Goal: Transaction & Acquisition: Purchase product/service

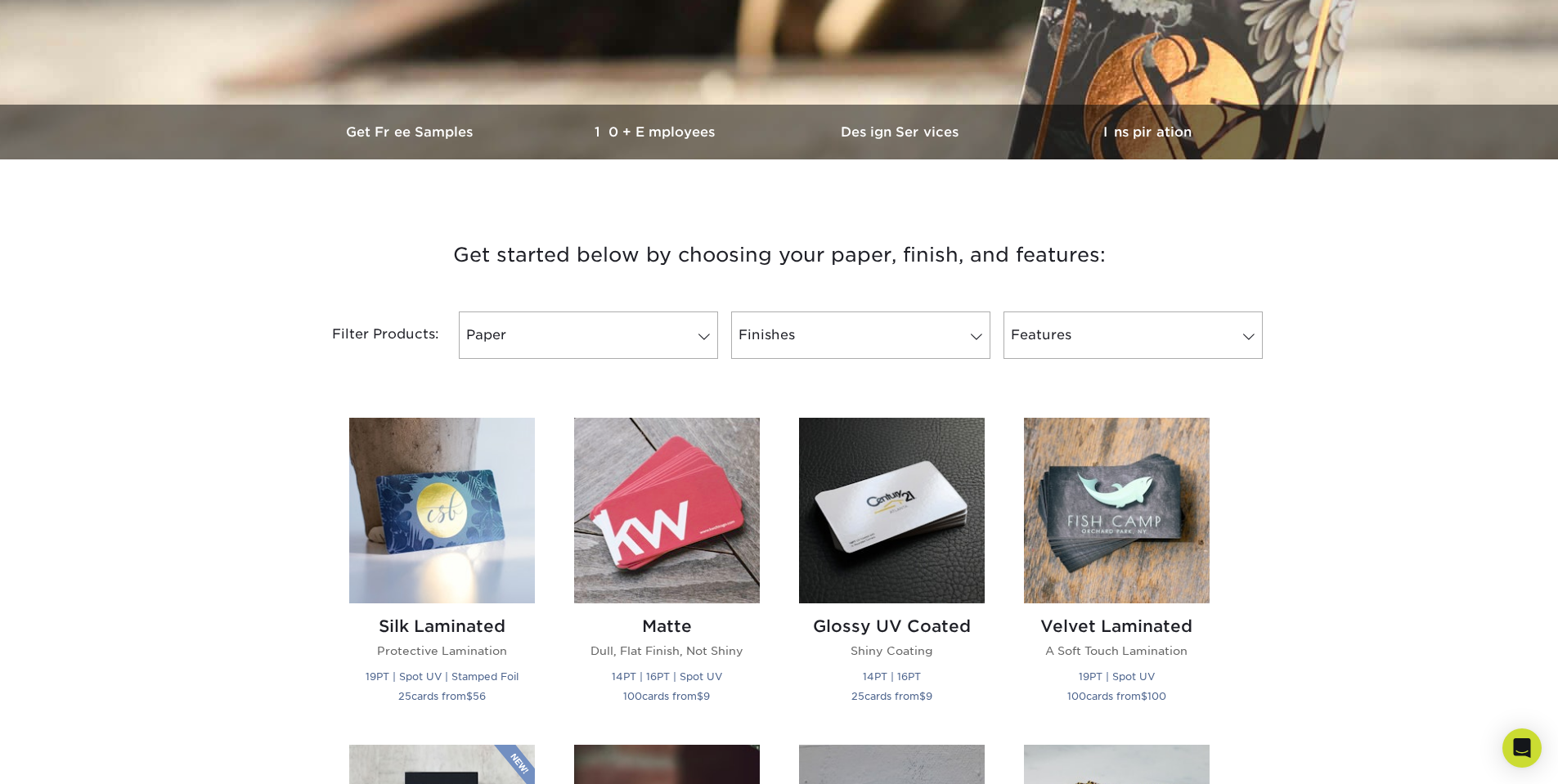
scroll to position [681, 0]
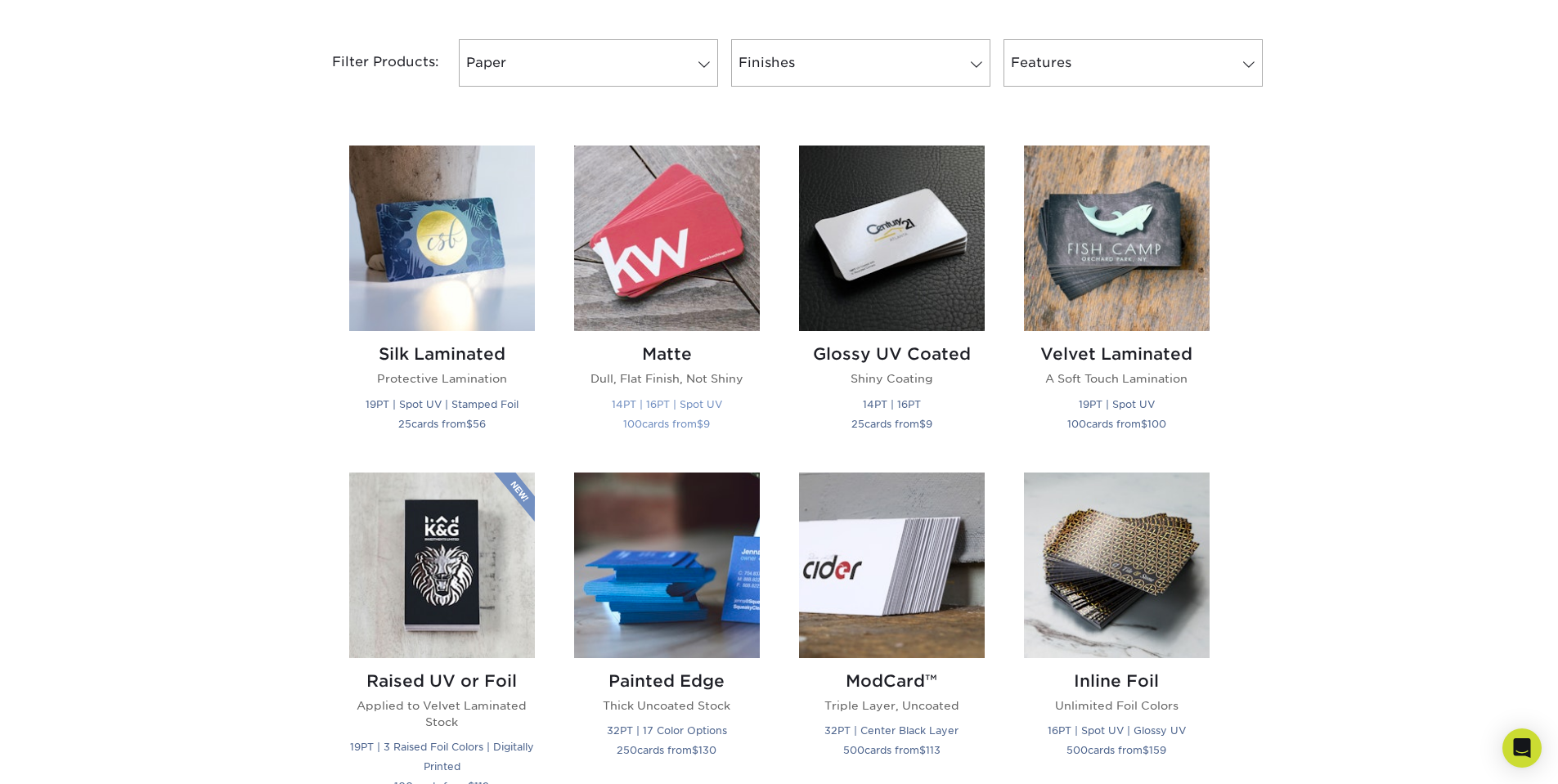
click at [651, 223] on img at bounding box center [666, 237] width 186 height 185
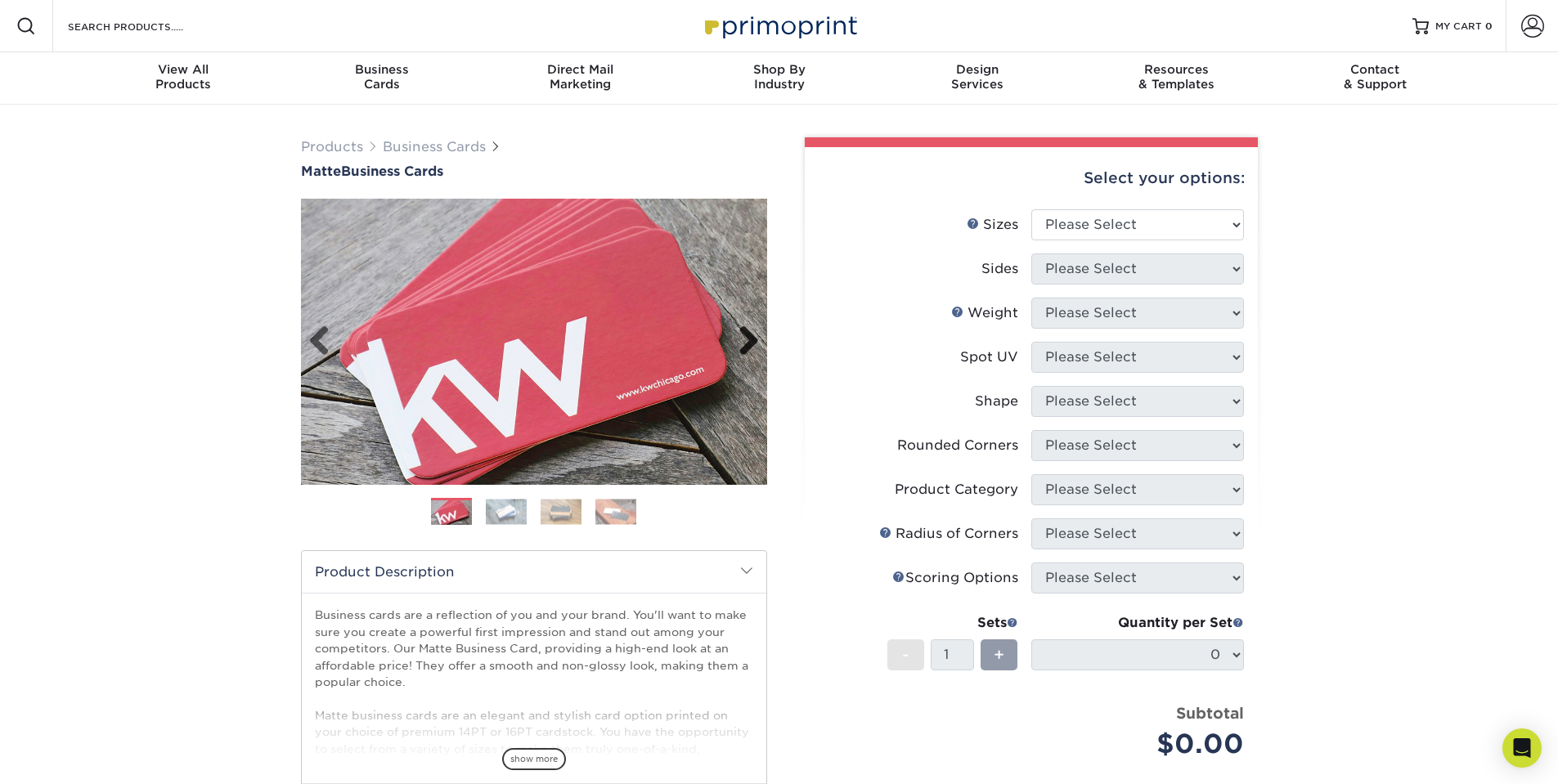
click at [747, 339] on link "Next" at bounding box center [742, 341] width 32 height 32
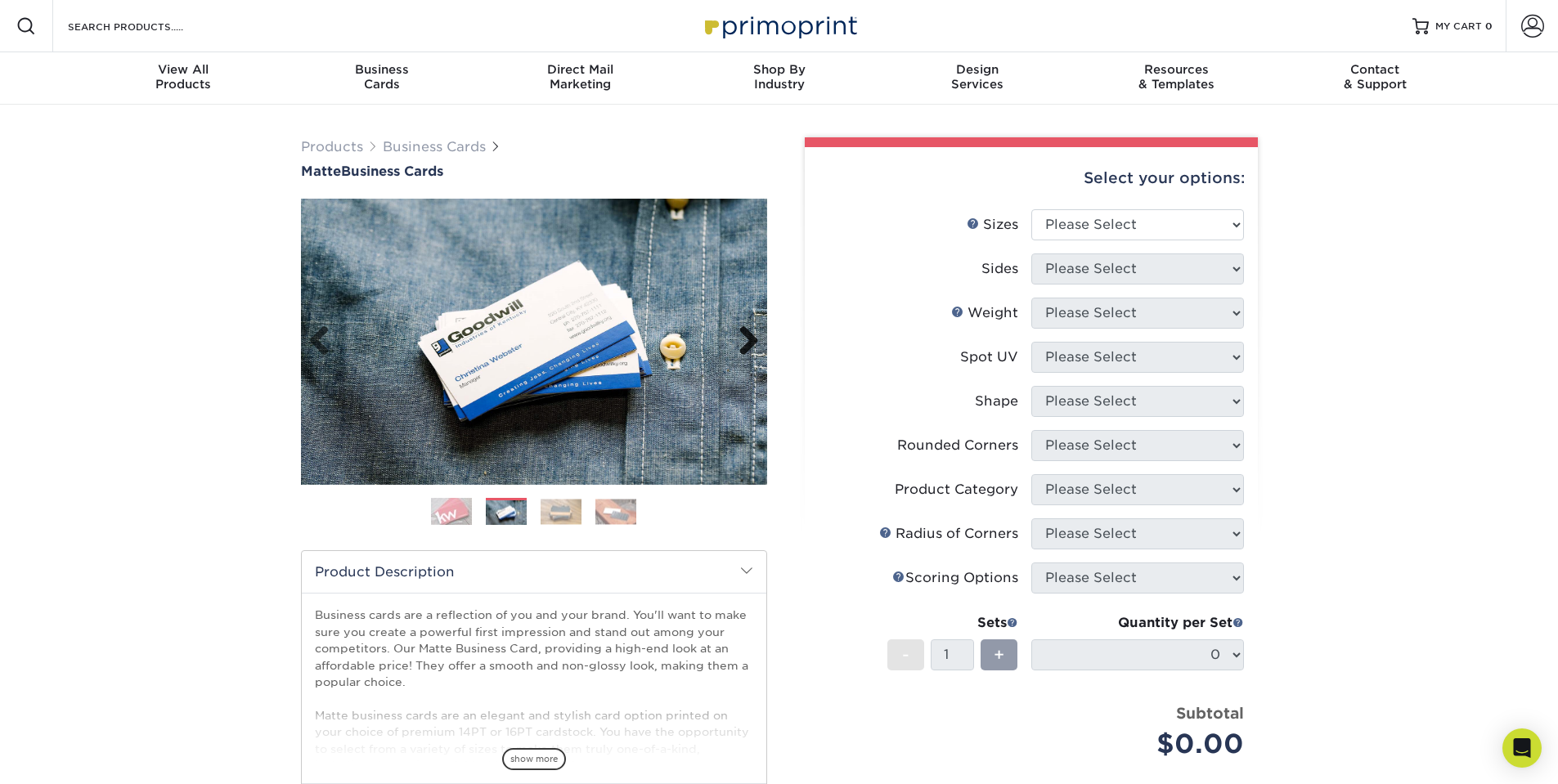
click at [740, 339] on link "Next" at bounding box center [742, 341] width 32 height 32
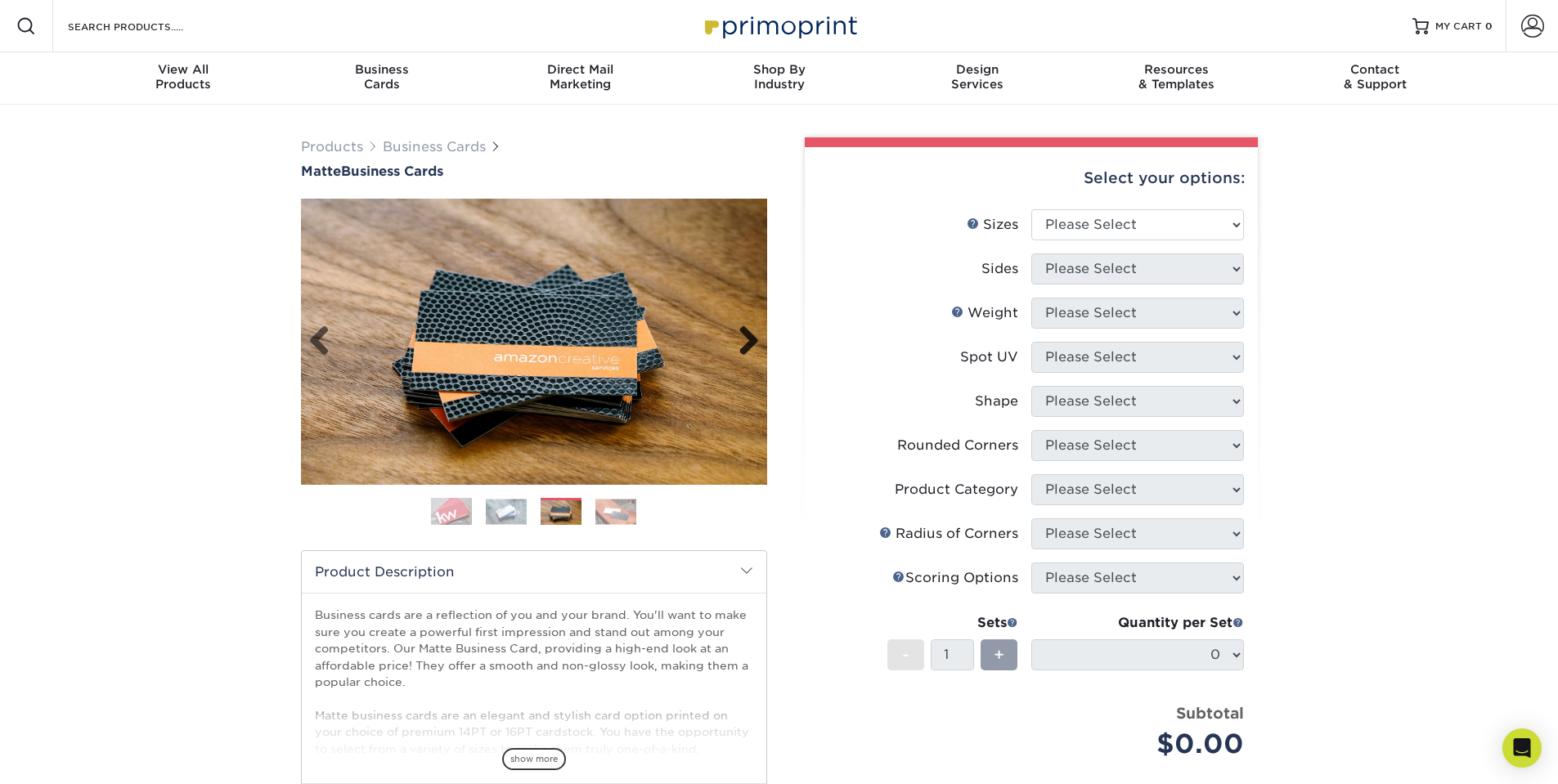
click at [743, 340] on link "Next" at bounding box center [742, 341] width 32 height 32
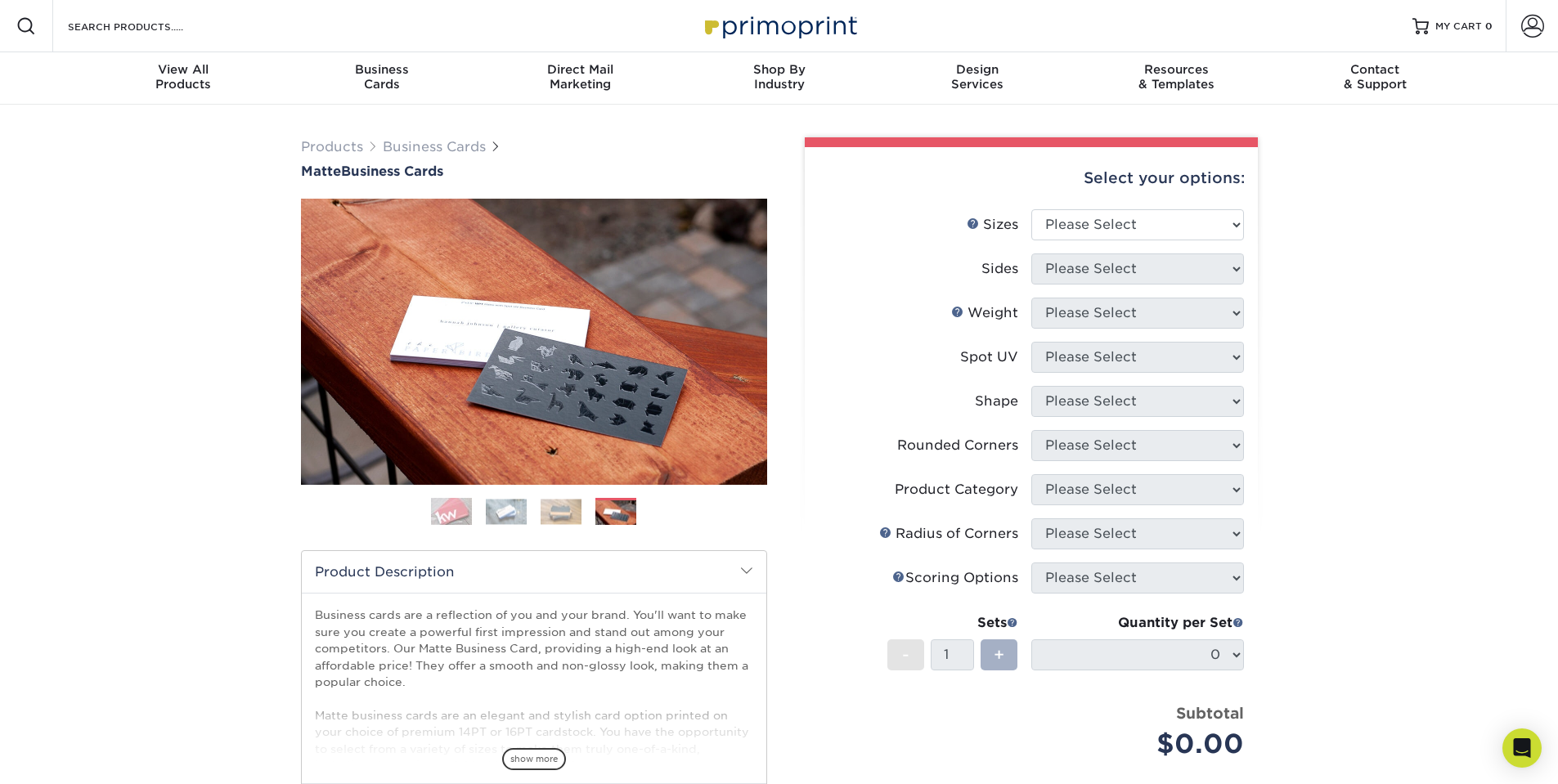
click at [989, 658] on div "+" at bounding box center [999, 654] width 37 height 31
click at [1174, 234] on select "Please Select 1.5" x 3.5" - Mini 1.75" x 3.5" - Mini 2" x 2" - Square 2" x 3" -…" at bounding box center [1137, 225] width 212 height 31
select select "2.00x3.00"
click at [1031, 210] on select "Please Select 1.5" x 3.5" - Mini 1.75" x 3.5" - Mini 2" x 2" - Square 2" x 3" -…" at bounding box center [1137, 225] width 212 height 31
click at [1107, 274] on select "Please Select Print Both Sides Print Front Only" at bounding box center [1137, 269] width 212 height 31
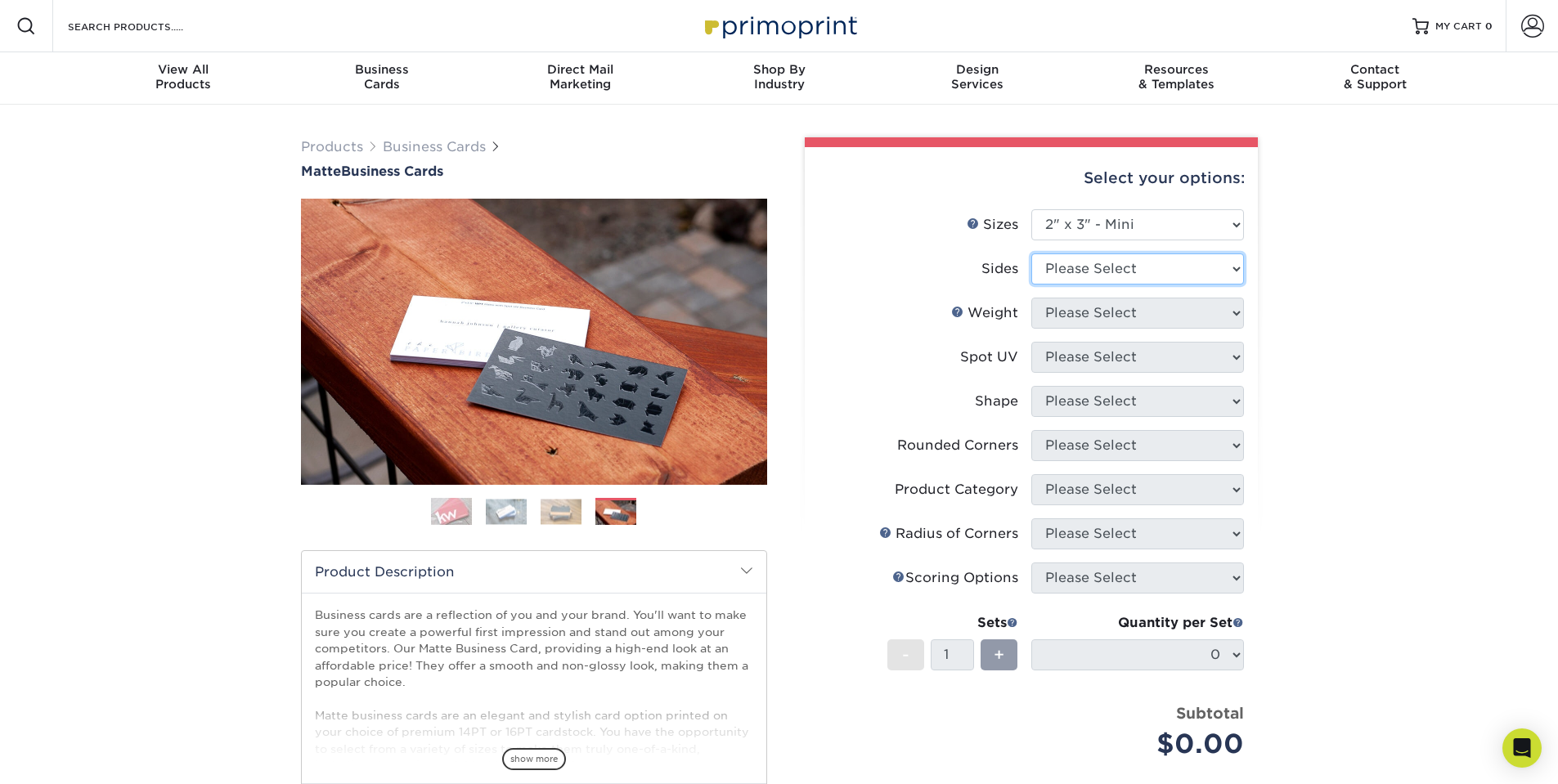
select select "13abbda7-1d64-4f25-8bb2-c179b224825d"
click at [1031, 254] on select "Please Select Print Both Sides Print Front Only" at bounding box center [1137, 269] width 212 height 31
click at [1099, 309] on select "Please Select 14PT 16PT" at bounding box center [1137, 313] width 212 height 31
click at [1031, 297] on select "Please Select 14PT 16PT" at bounding box center [1137, 313] width 212 height 31
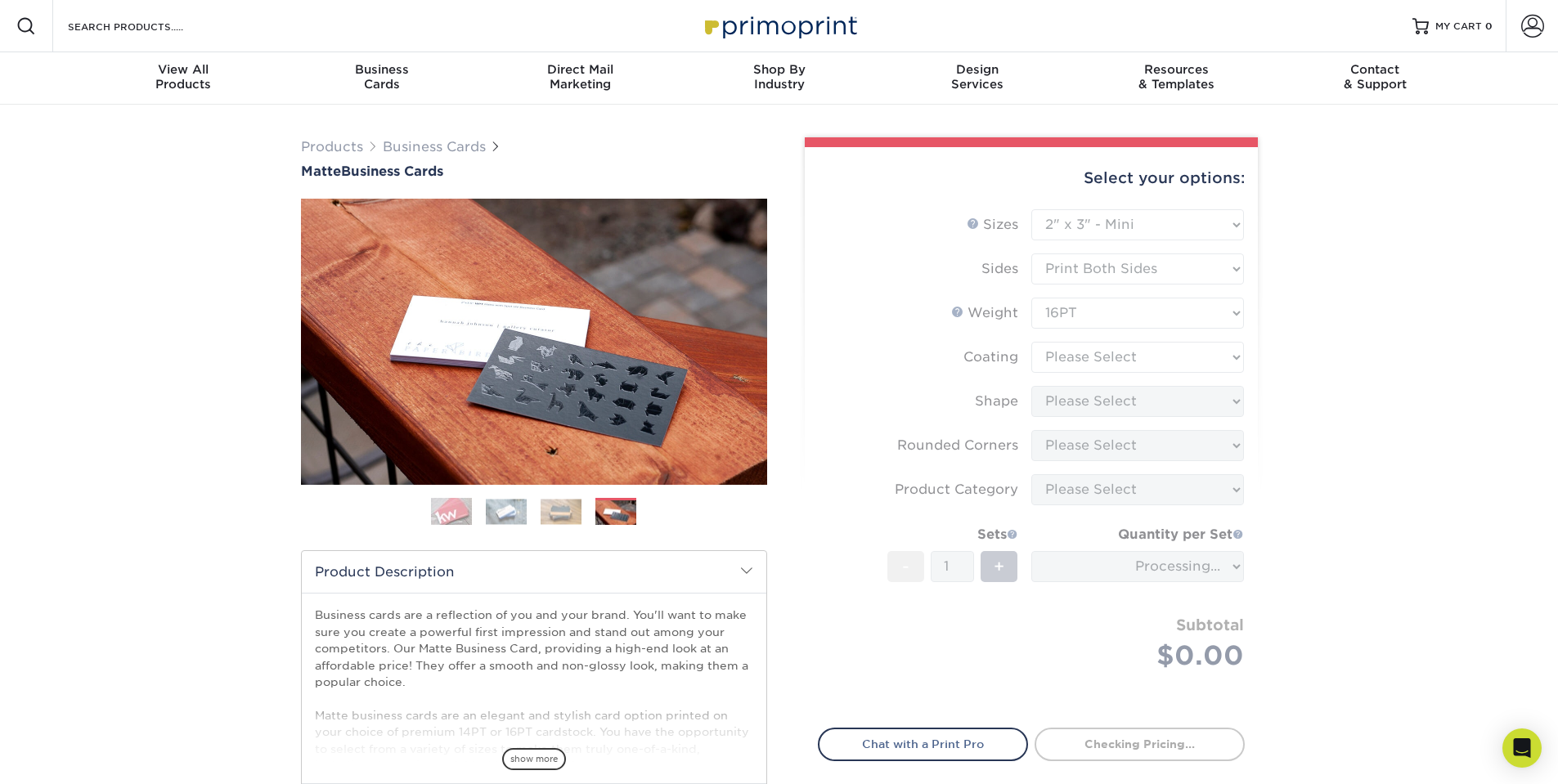
click at [1084, 316] on form "Sizes Help Sizes Please Select 1.5" x 3.5" - Mini 1.75" x 3.5" - Mini 2" x 2" -…" at bounding box center [1031, 459] width 427 height 499
click at [1182, 320] on form "Sizes Help Sizes Please Select 1.5" x 3.5" - Mini 1.75" x 3.5" - Mini 2" x 2" -…" at bounding box center [1031, 459] width 427 height 499
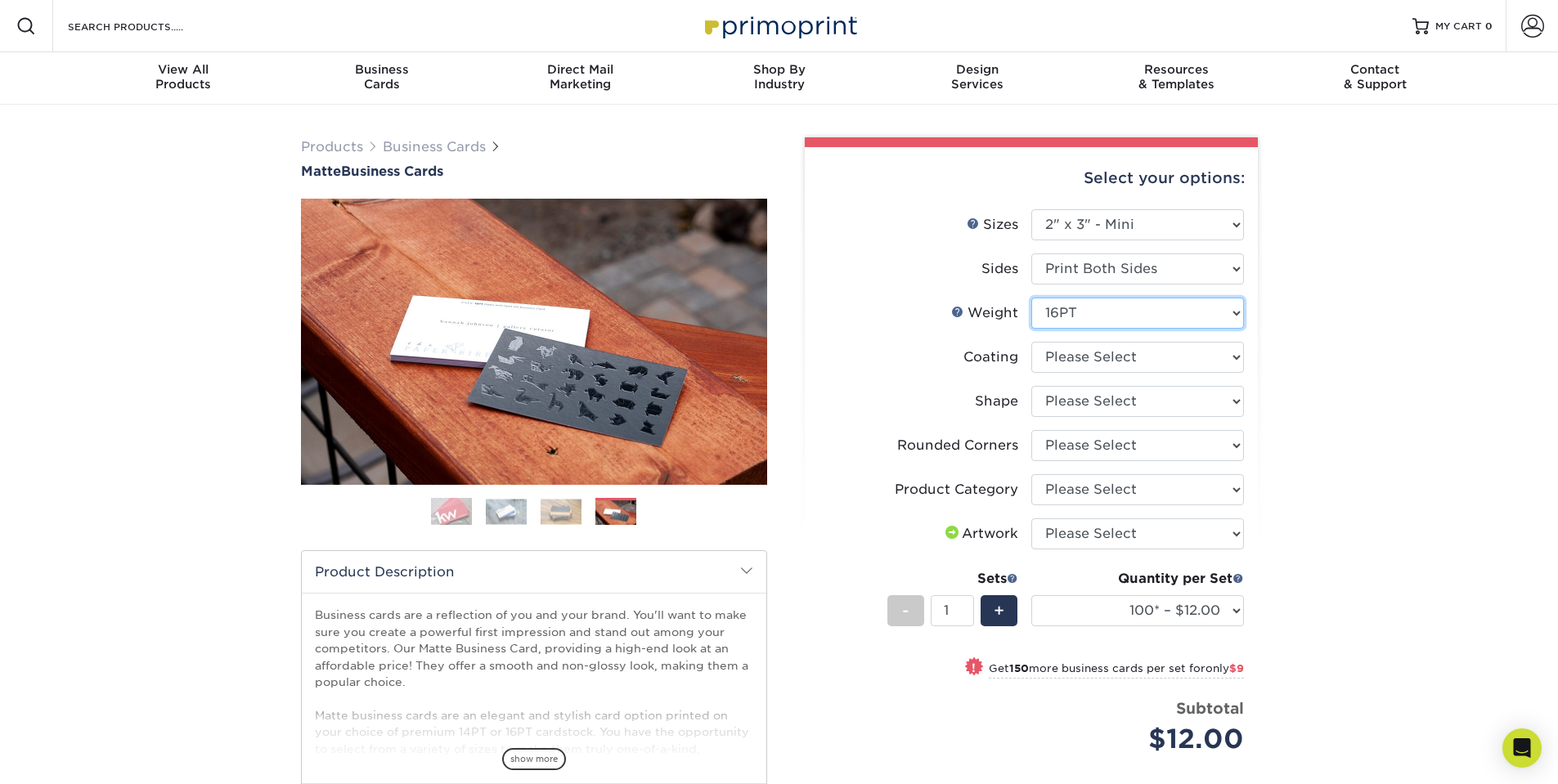
click at [1227, 318] on select "Please Select 14PT 16PT" at bounding box center [1137, 313] width 212 height 31
select select "14PT"
click at [1031, 297] on select "Please Select 14PT 16PT" at bounding box center [1137, 313] width 212 height 31
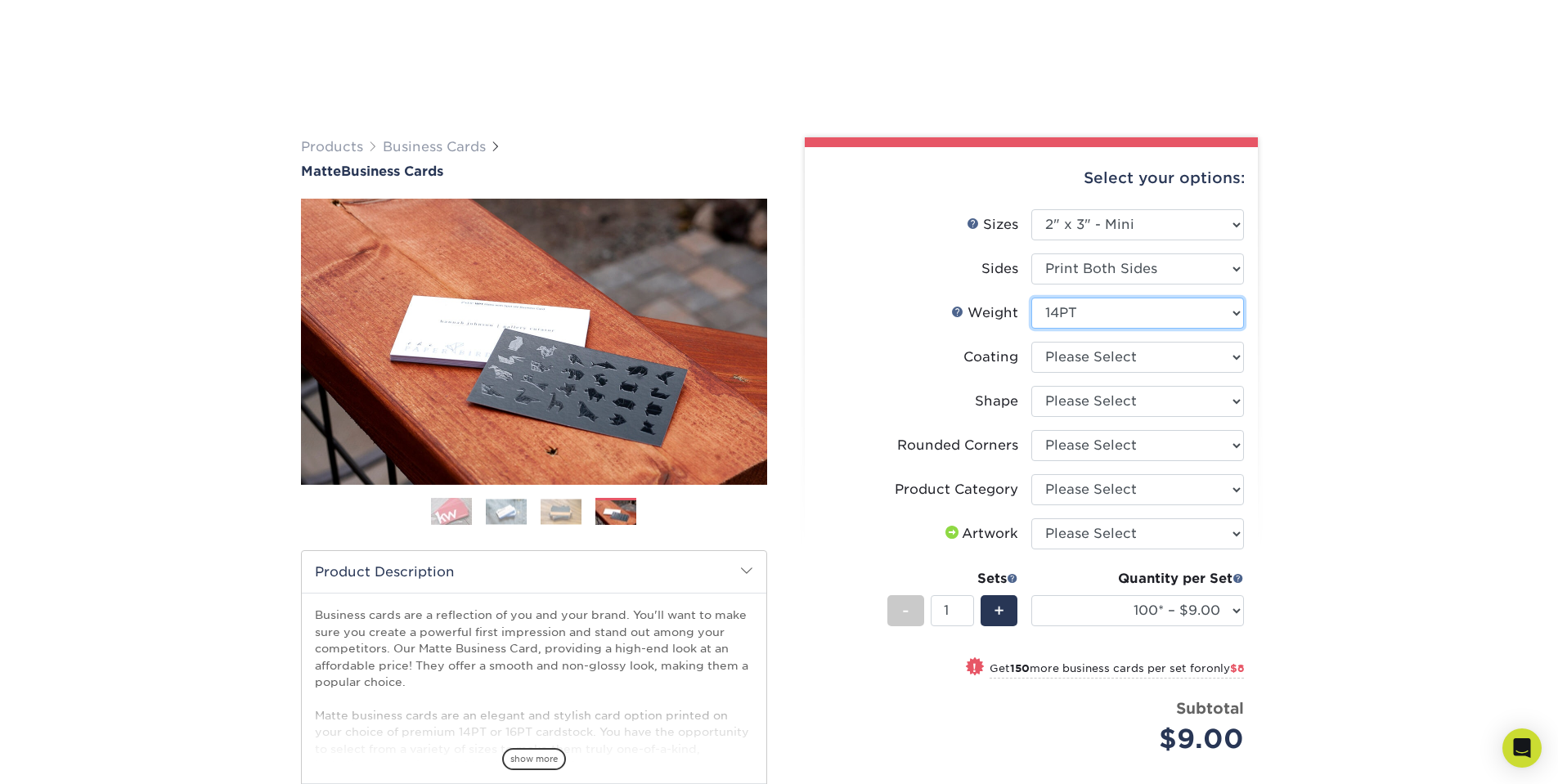
scroll to position [272, 0]
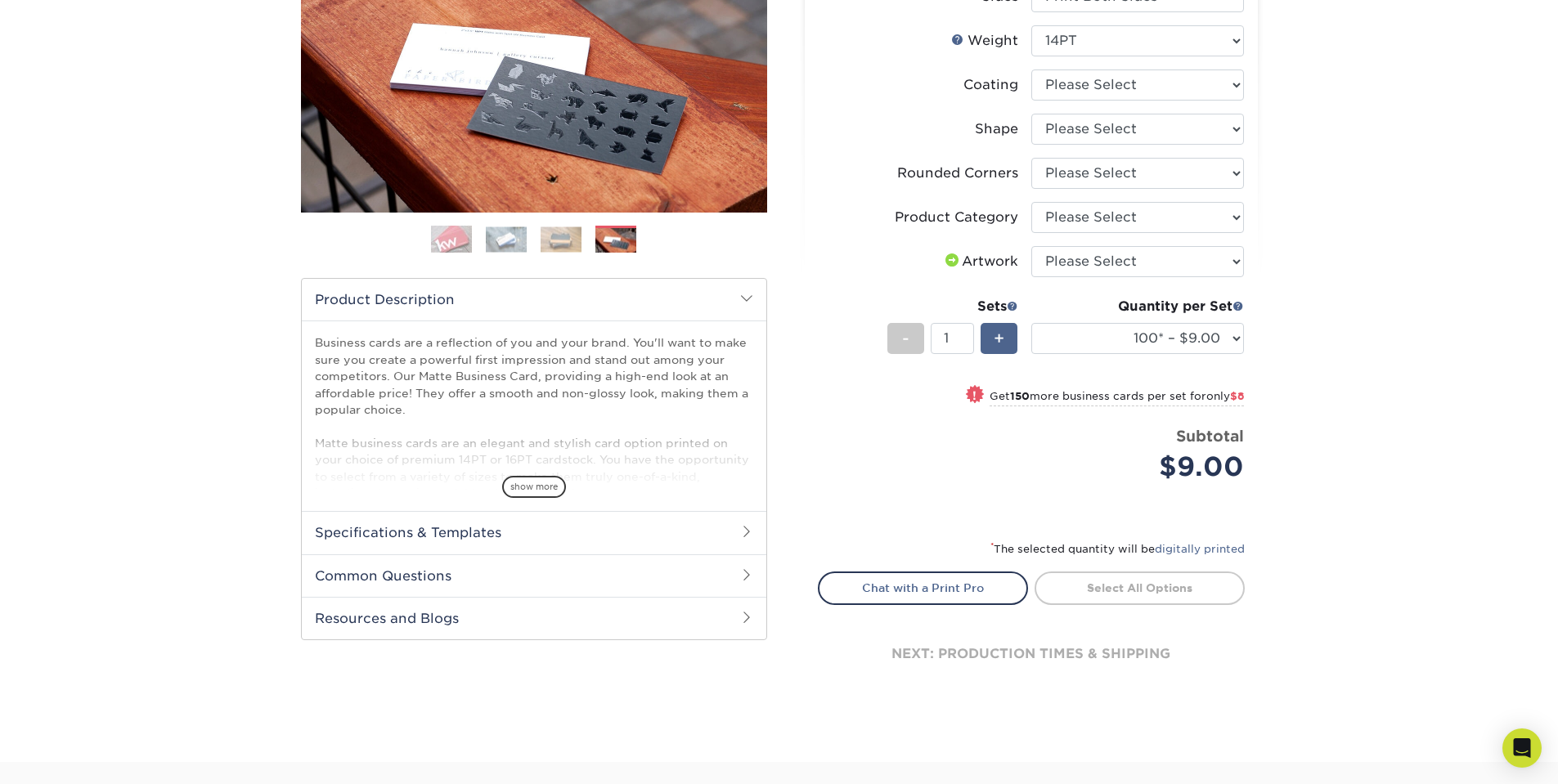
click at [993, 338] on span "+" at bounding box center [999, 338] width 11 height 24
click at [991, 339] on div "+" at bounding box center [999, 338] width 37 height 31
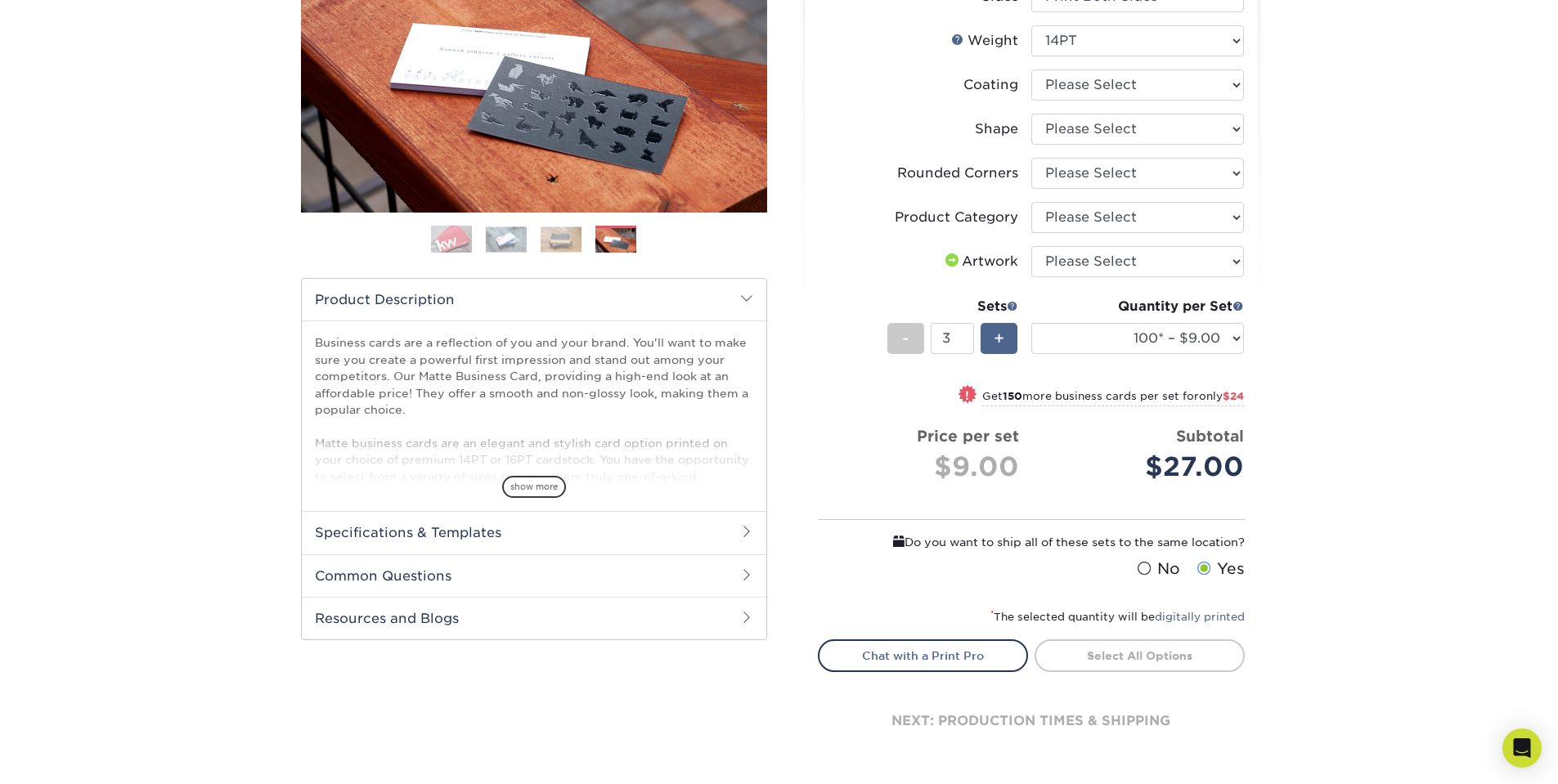
click at [990, 340] on div "+" at bounding box center [999, 338] width 37 height 31
click at [990, 339] on div "+" at bounding box center [999, 338] width 37 height 31
click at [990, 337] on div "+" at bounding box center [999, 338] width 37 height 31
click at [992, 336] on div "+" at bounding box center [999, 338] width 37 height 31
click at [998, 336] on span "+" at bounding box center [999, 338] width 11 height 24
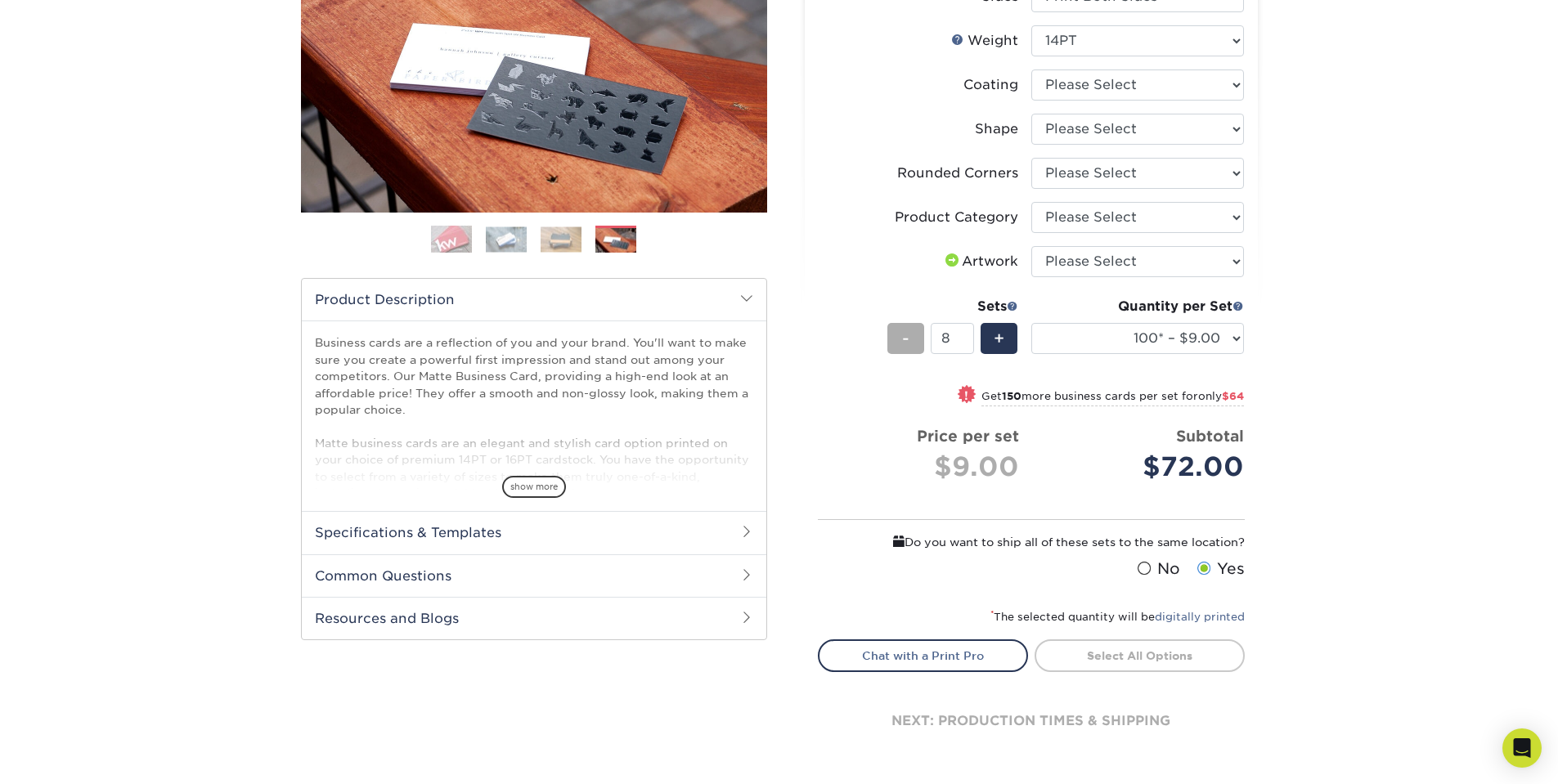
click at [910, 346] on div "-" at bounding box center [905, 338] width 37 height 31
click at [1000, 338] on span "+" at bounding box center [999, 338] width 11 height 24
click at [905, 349] on span "-" at bounding box center [905, 338] width 7 height 24
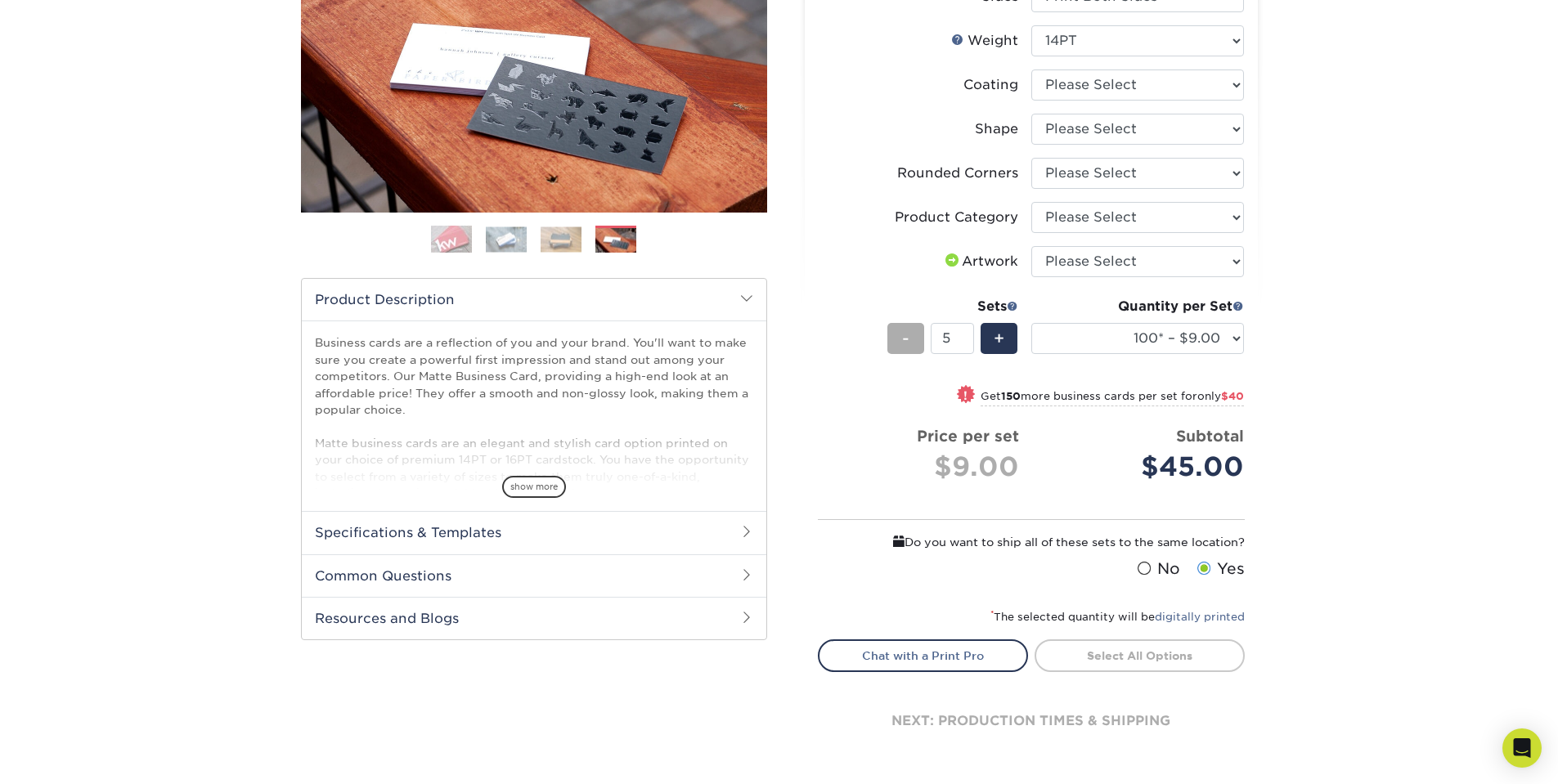
click at [905, 349] on span "-" at bounding box center [905, 338] width 7 height 24
click at [910, 349] on div "-" at bounding box center [905, 338] width 37 height 31
click at [913, 349] on div "-" at bounding box center [905, 338] width 37 height 31
click at [905, 342] on span "-" at bounding box center [905, 338] width 7 height 24
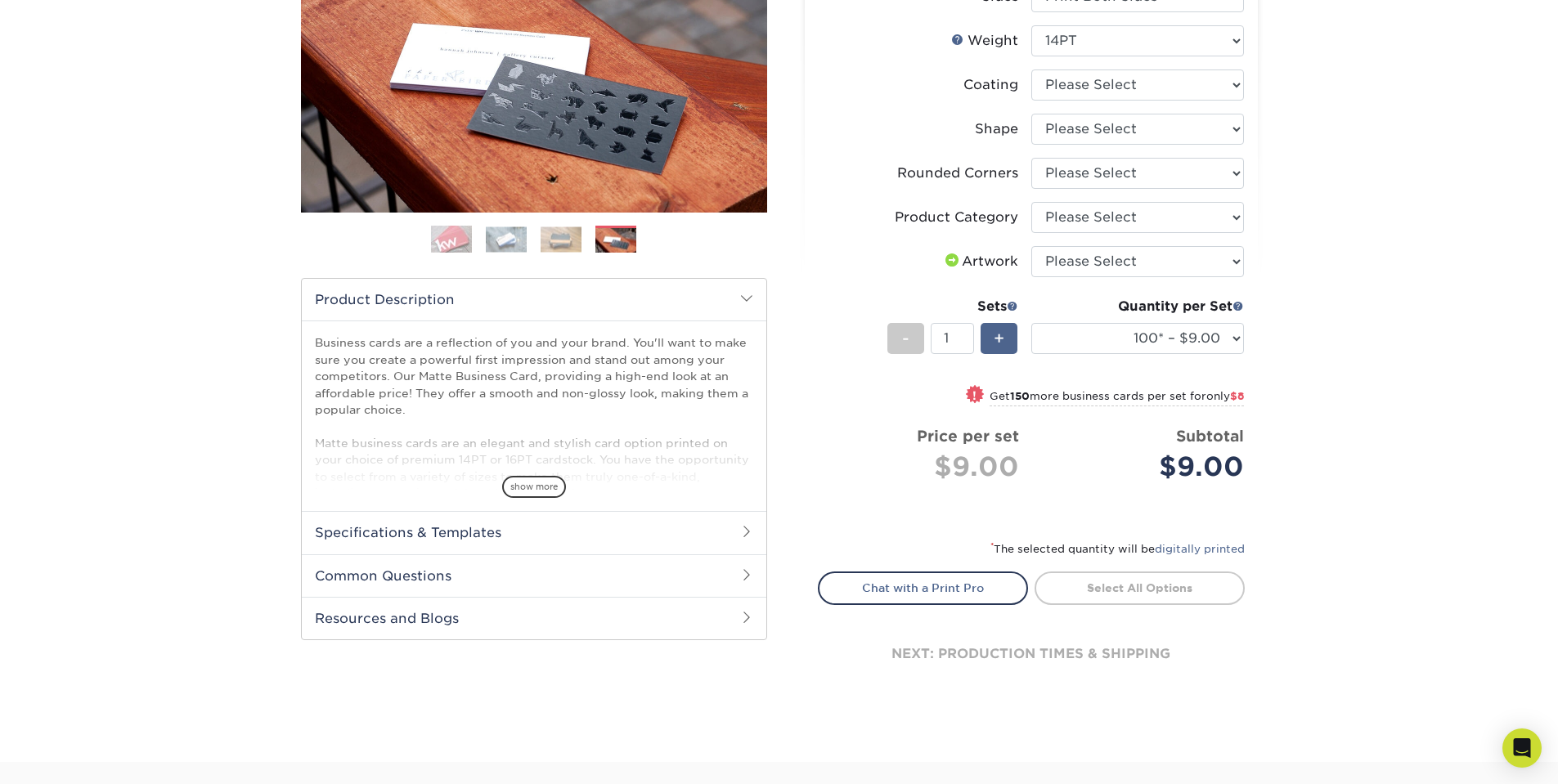
click at [981, 333] on div "+" at bounding box center [999, 338] width 37 height 31
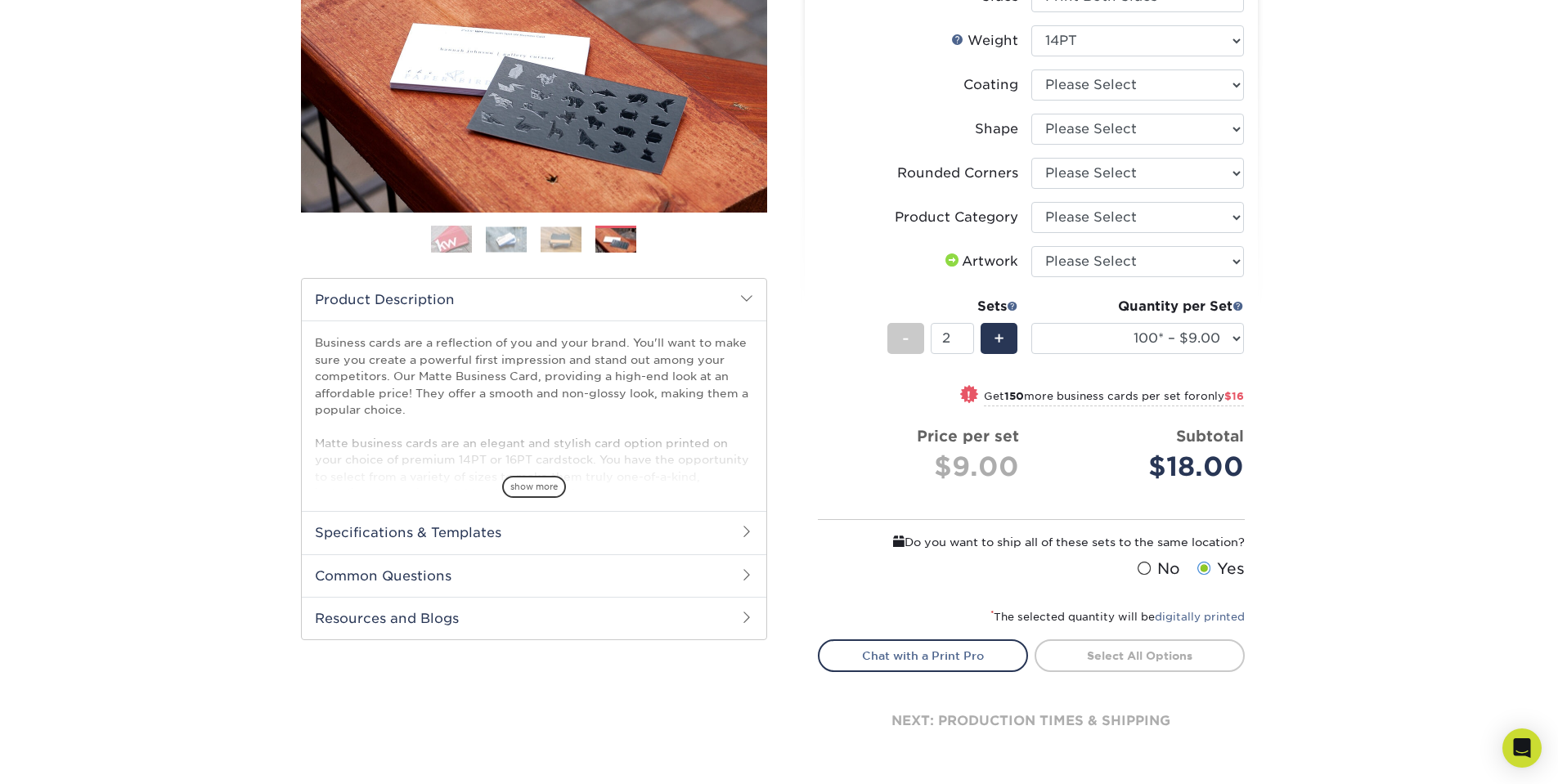
click at [1026, 334] on li "Sets - 2 + Quantity per Set 100* – $9.00 250* – $17.00 500 – $33.00 1000 – $47.…" at bounding box center [1031, 338] width 425 height 96
click at [1012, 338] on div "+" at bounding box center [999, 338] width 37 height 31
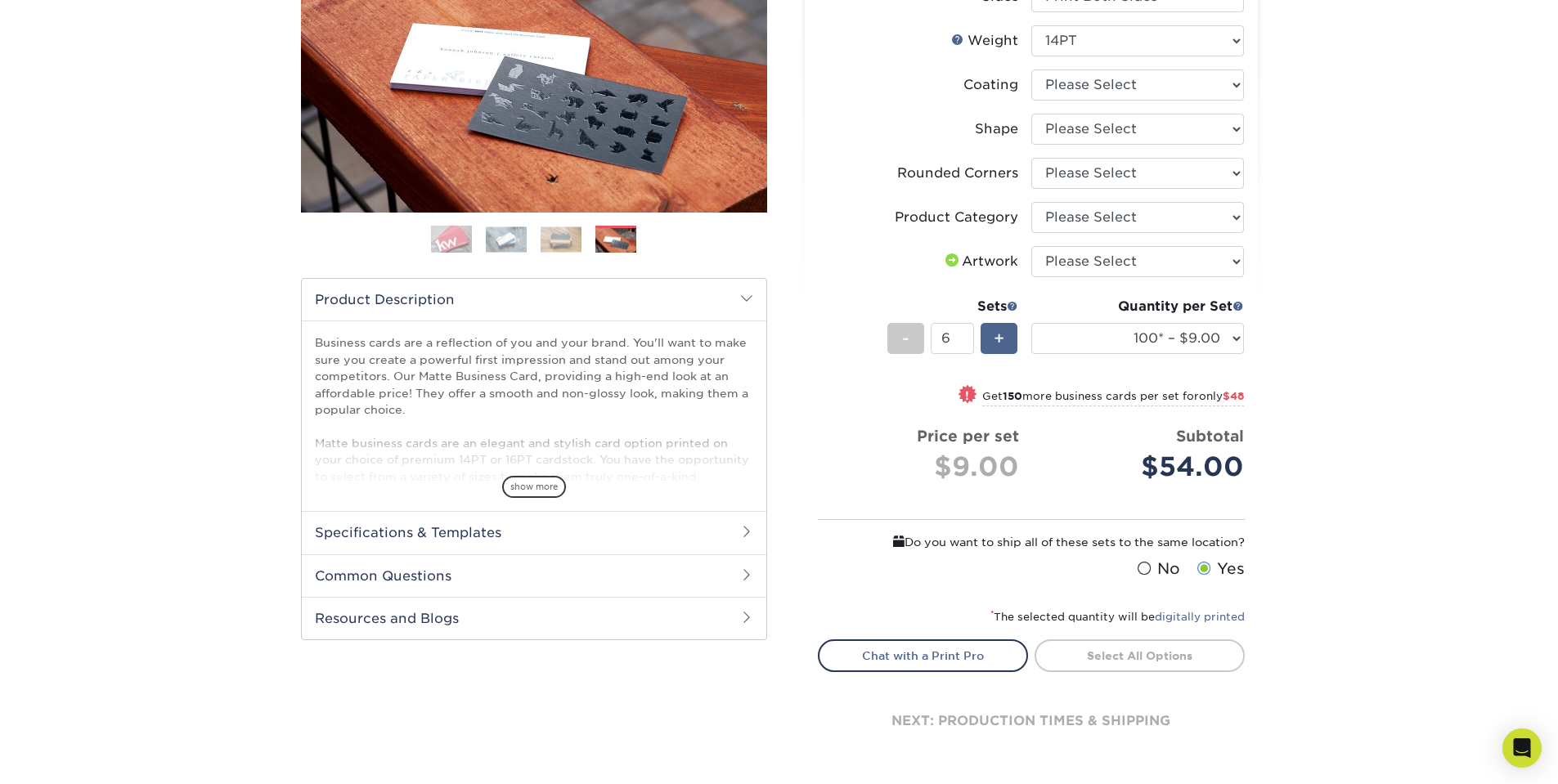
click at [1013, 338] on div "+" at bounding box center [999, 338] width 37 height 31
type input "10"
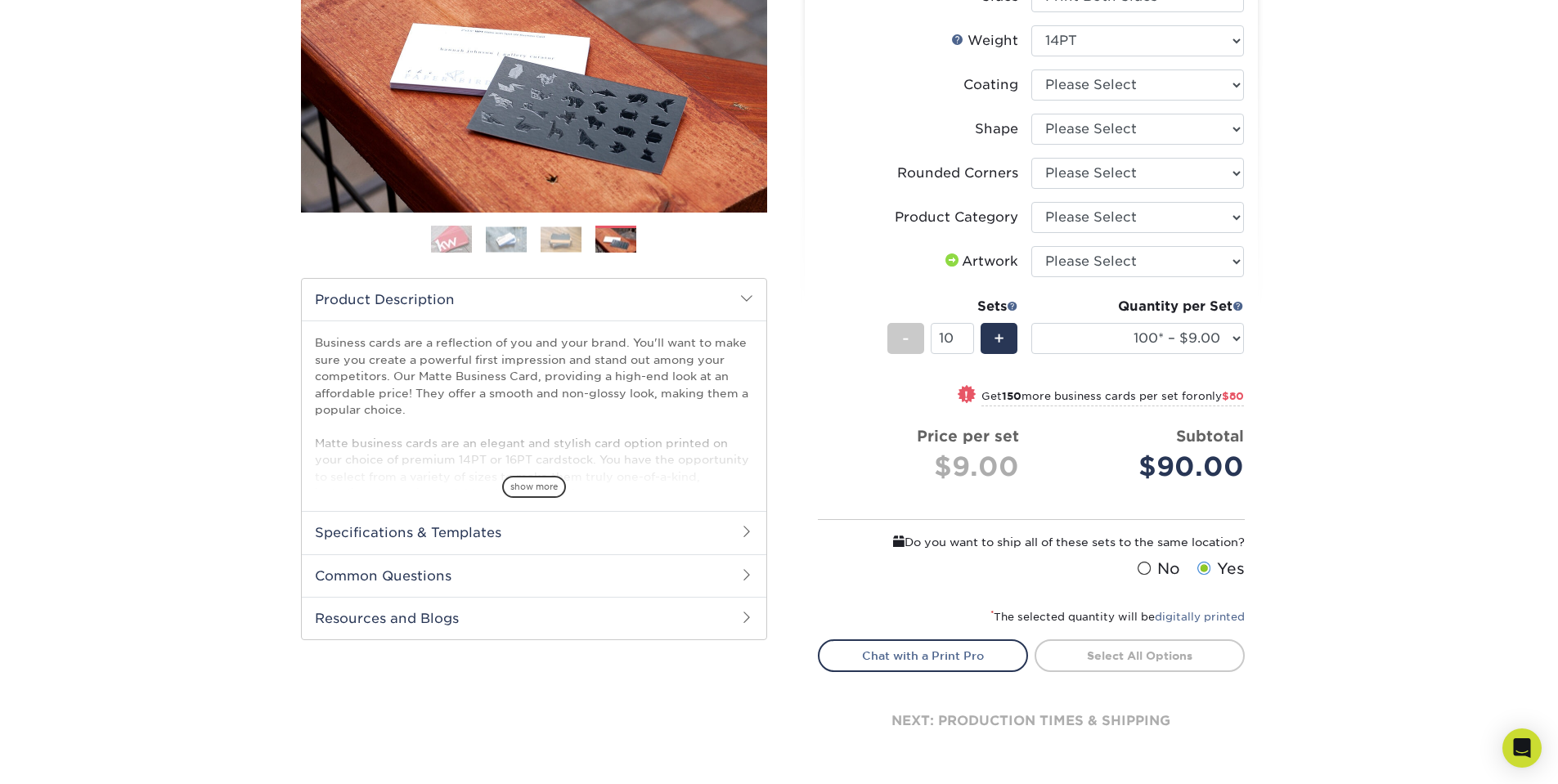
click at [1350, 431] on div "Products Business Cards Matte Business Cards Previous Next 100 $ 9" at bounding box center [779, 331] width 1558 height 996
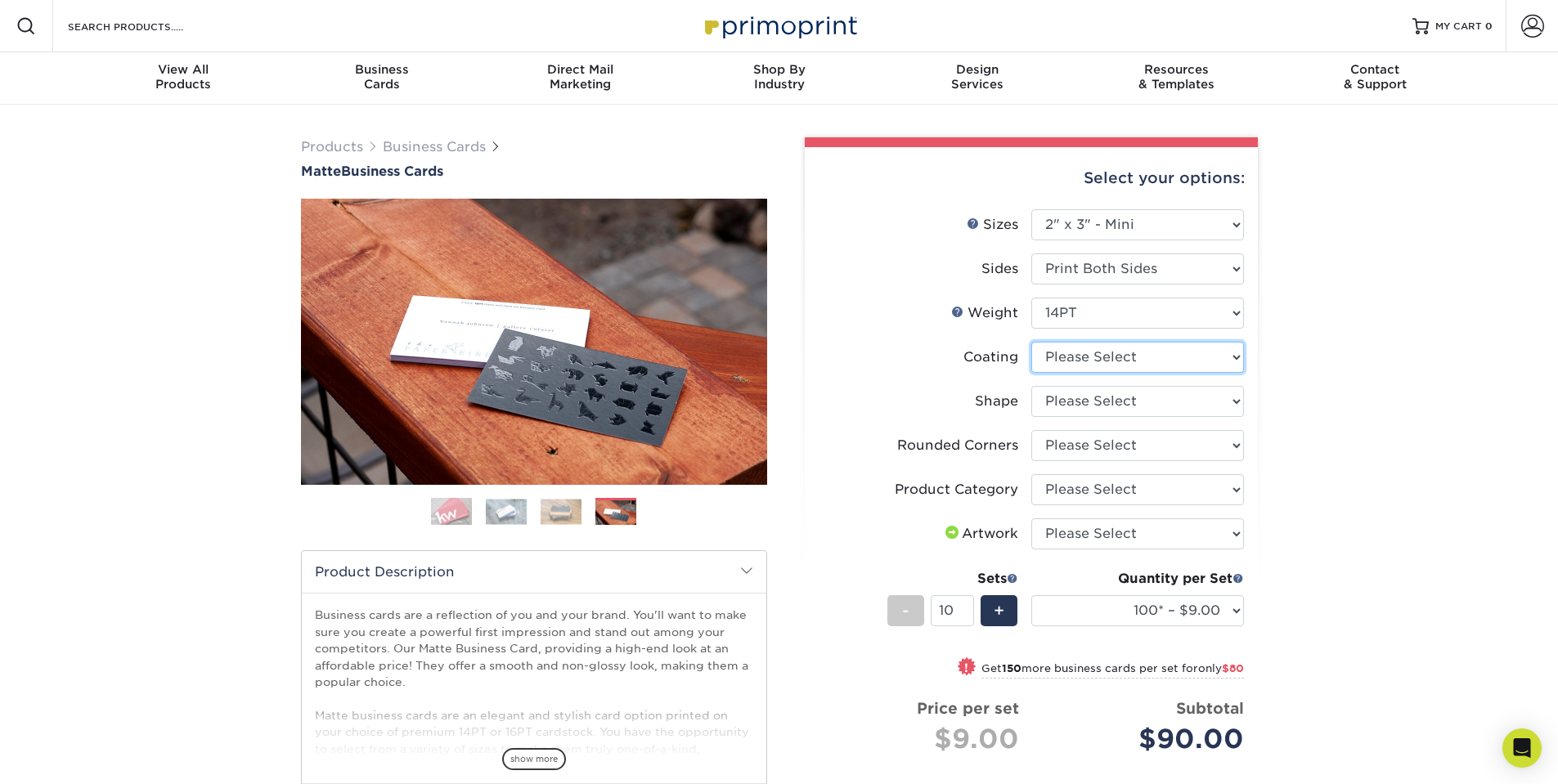
click at [1095, 348] on select at bounding box center [1137, 357] width 212 height 31
select select "121bb7b5-3b4d-429f-bd8d-bbf80e953313"
click at [1031, 341] on select at bounding box center [1137, 357] width 212 height 31
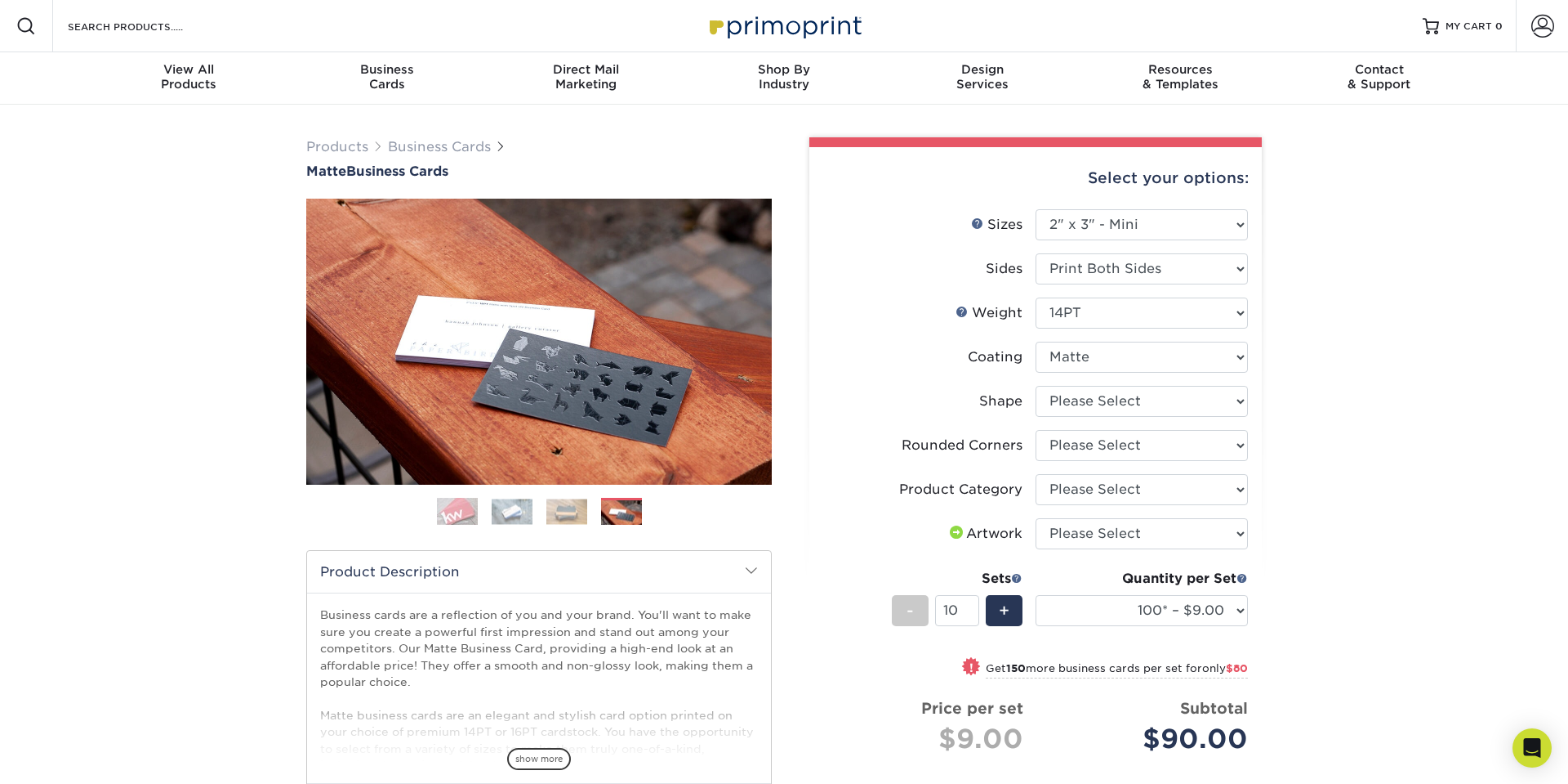
select select "-1"
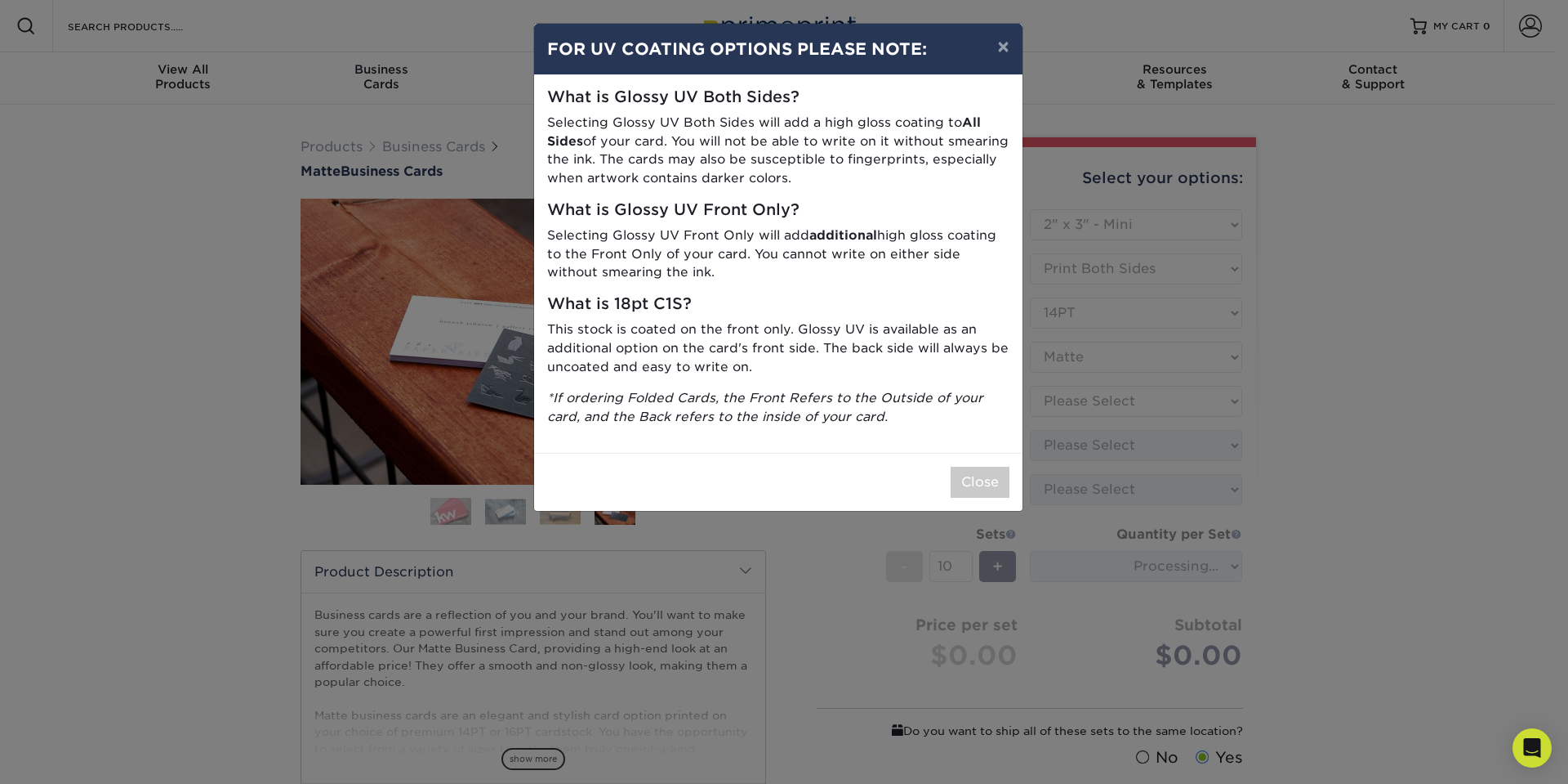
click at [1075, 386] on div "× FOR UV COATING OPTIONS PLEASE NOTE: What is Glossy UV Both Sides? Selecting G…" at bounding box center [784, 392] width 1568 height 784
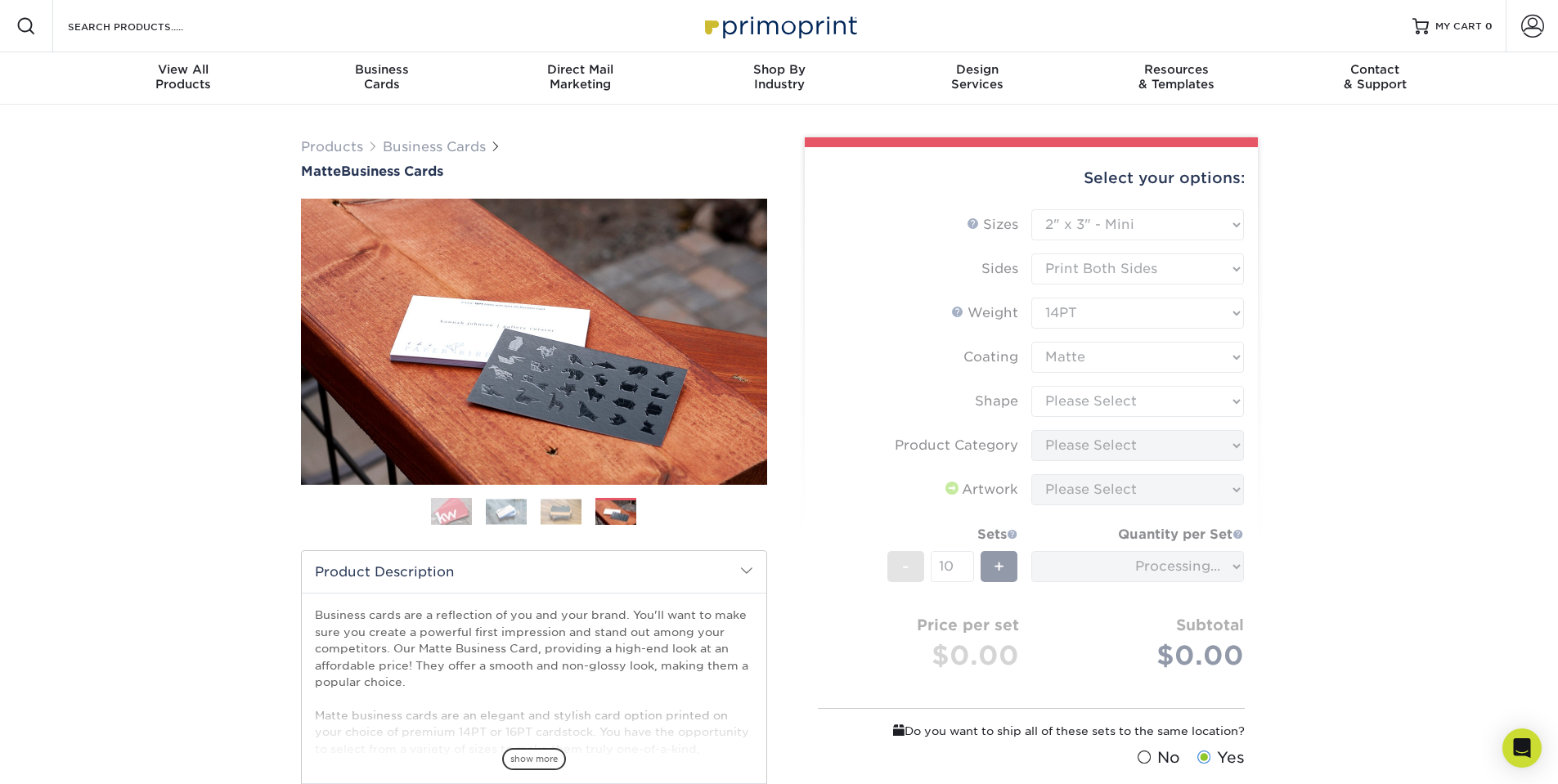
click at [1074, 402] on form "Sizes Help Sizes Please Select 1.5" x 3.5" - Mini 1.75" x 3.5" - Mini 2" x 2" -…" at bounding box center [1031, 493] width 427 height 566
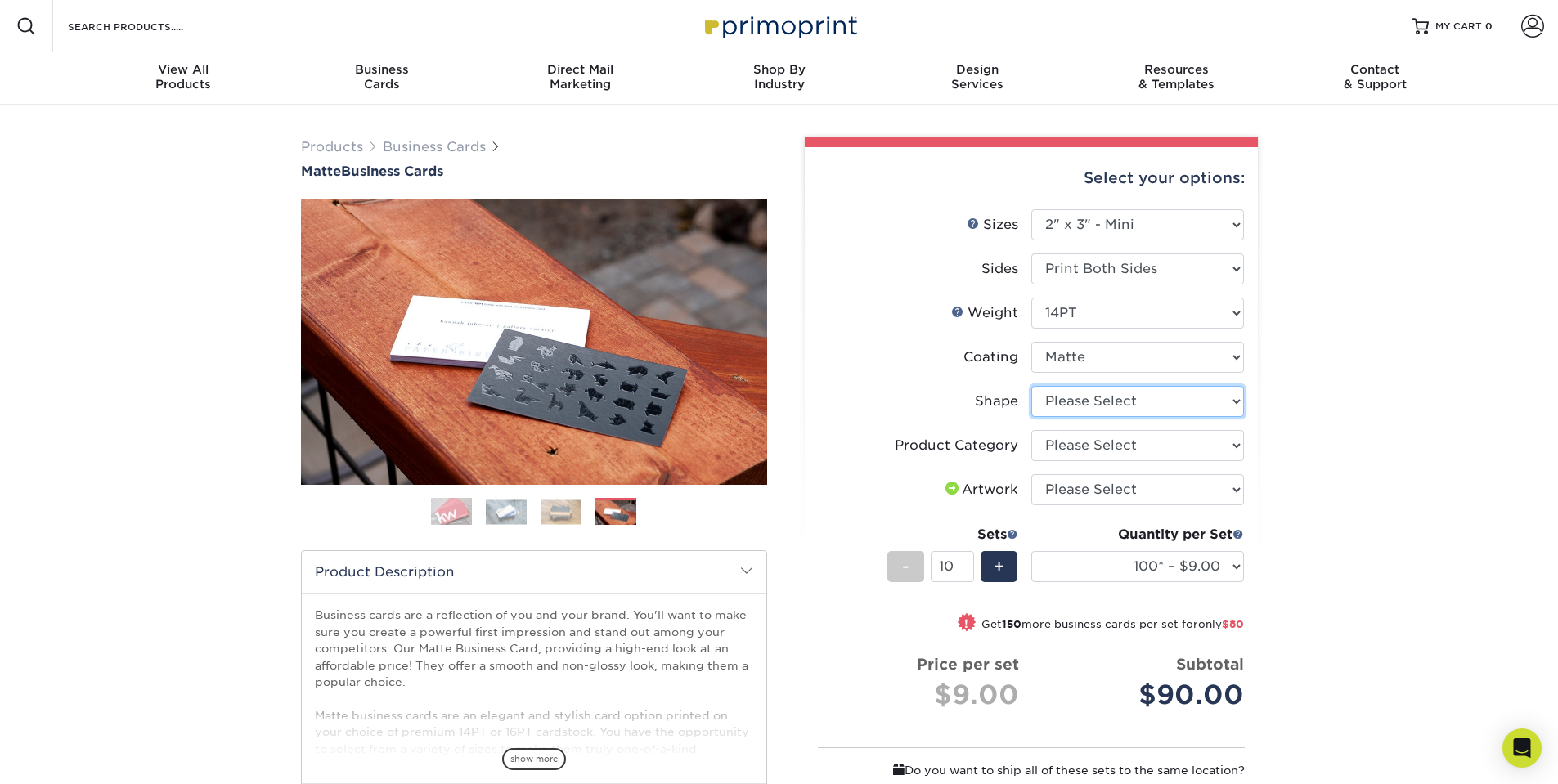
click at [1074, 402] on select "Please Select Standard" at bounding box center [1137, 401] width 212 height 31
select select "standard"
click at [1031, 386] on select "Please Select Standard" at bounding box center [1137, 401] width 212 height 31
select select "-1"
click at [1099, 440] on select "Please Select Business Cards" at bounding box center [1137, 445] width 212 height 31
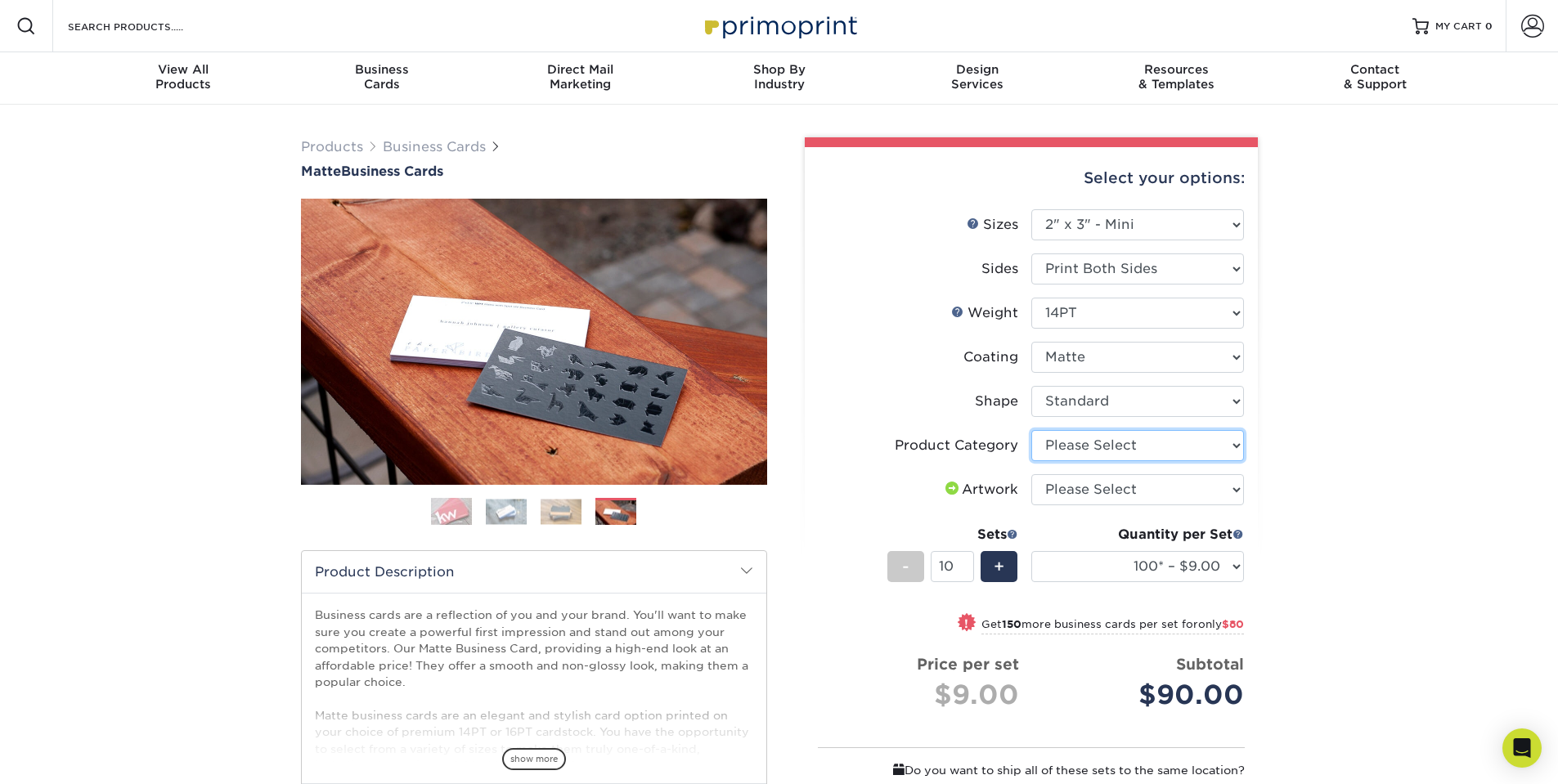
select select "3b5148f1-0588-4f88-a218-97bcfdce65c1"
click at [1031, 430] on select "Please Select Business Cards" at bounding box center [1137, 445] width 212 height 31
click at [1097, 488] on select "Please Select I will upload files I need a design - $100" at bounding box center [1137, 489] width 212 height 31
click at [1031, 474] on select "Please Select I will upload files I need a design - $100" at bounding box center [1137, 489] width 212 height 31
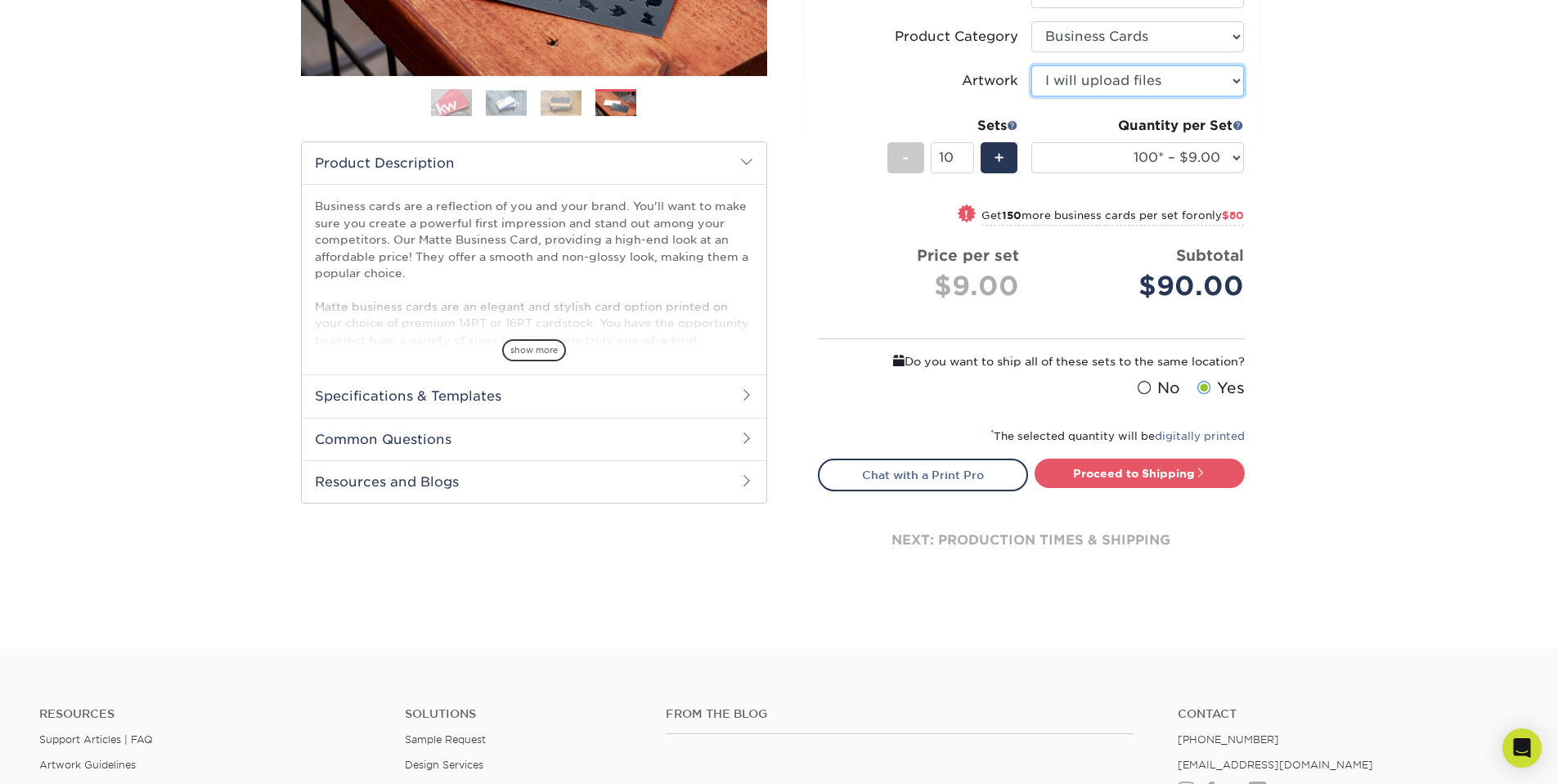
scroll to position [272, 0]
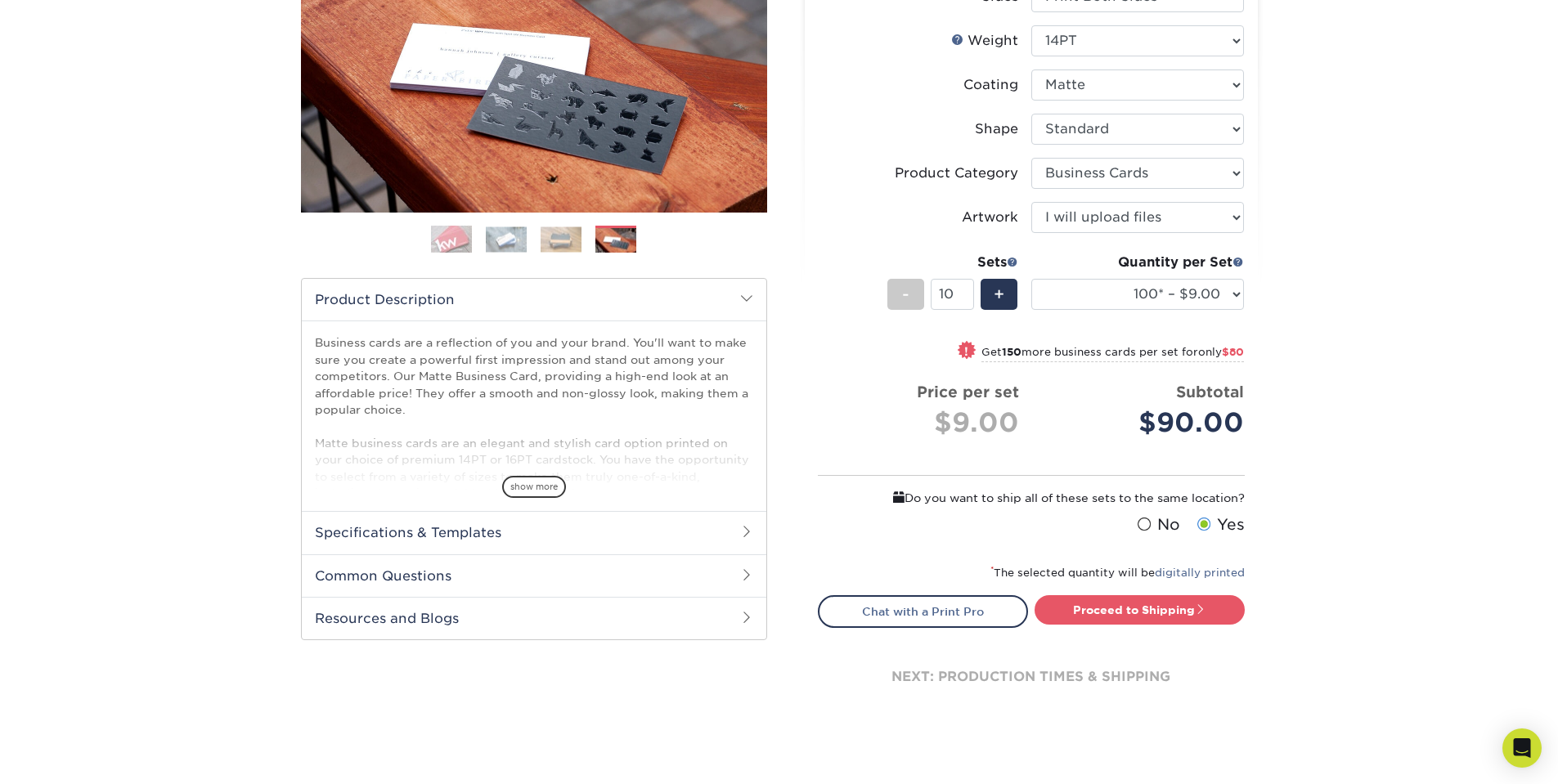
click at [1078, 197] on li "Product Category Please Select Business Cards" at bounding box center [1031, 179] width 425 height 44
click at [1082, 222] on select "Please Select I will upload files I need a design - $100" at bounding box center [1137, 217] width 212 height 31
click at [1031, 202] on select "Please Select I will upload files I need a design - $100" at bounding box center [1137, 217] width 212 height 31
click at [1061, 210] on select "Please Select I will upload files I need a design - $100" at bounding box center [1137, 217] width 212 height 31
click at [1031, 202] on select "Please Select I will upload files I need a design - $100" at bounding box center [1137, 217] width 212 height 31
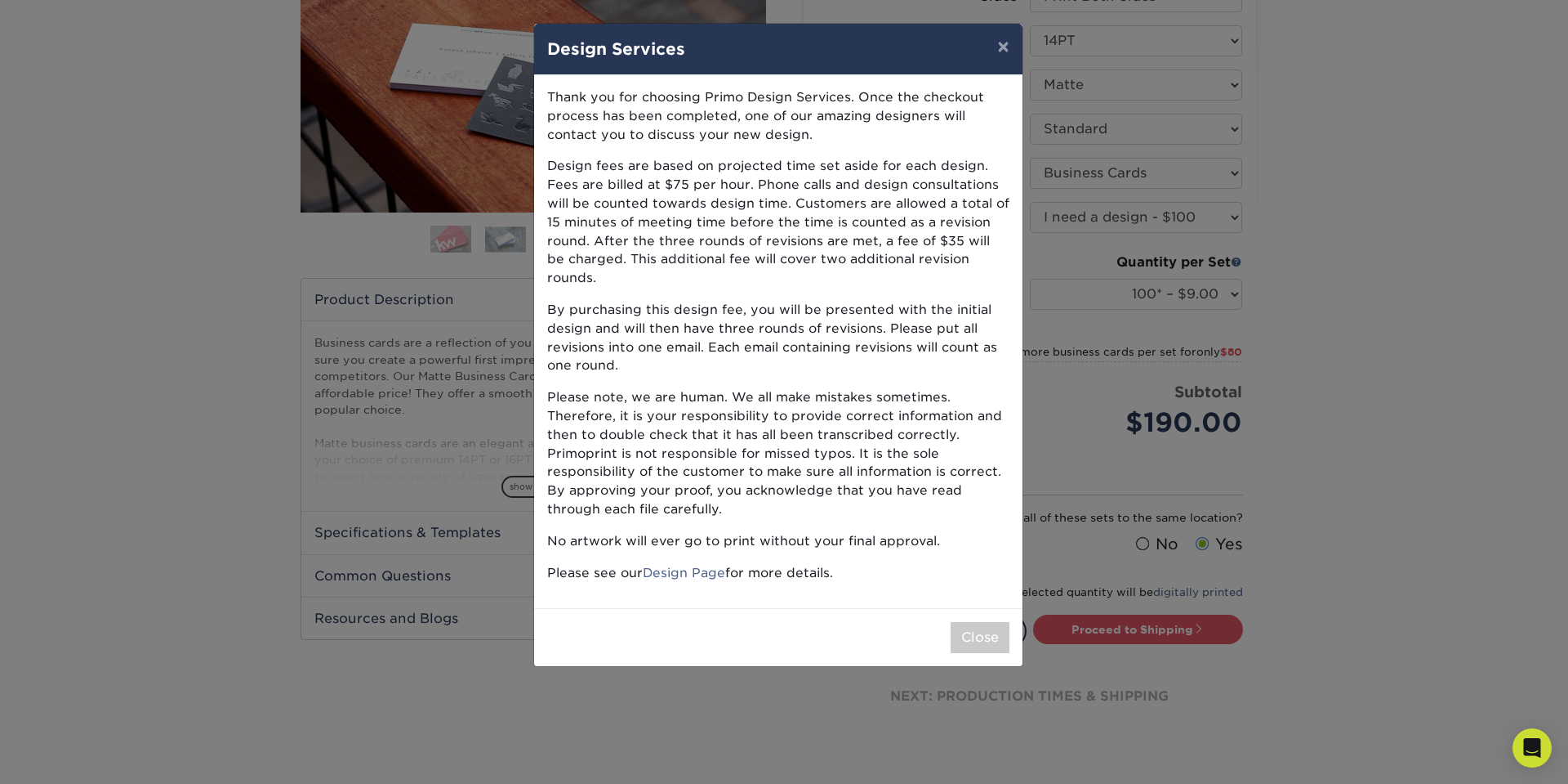
click at [1067, 219] on div "× Design Services Thank you for choosing Primo Design Services. Once the checko…" at bounding box center [784, 392] width 1568 height 784
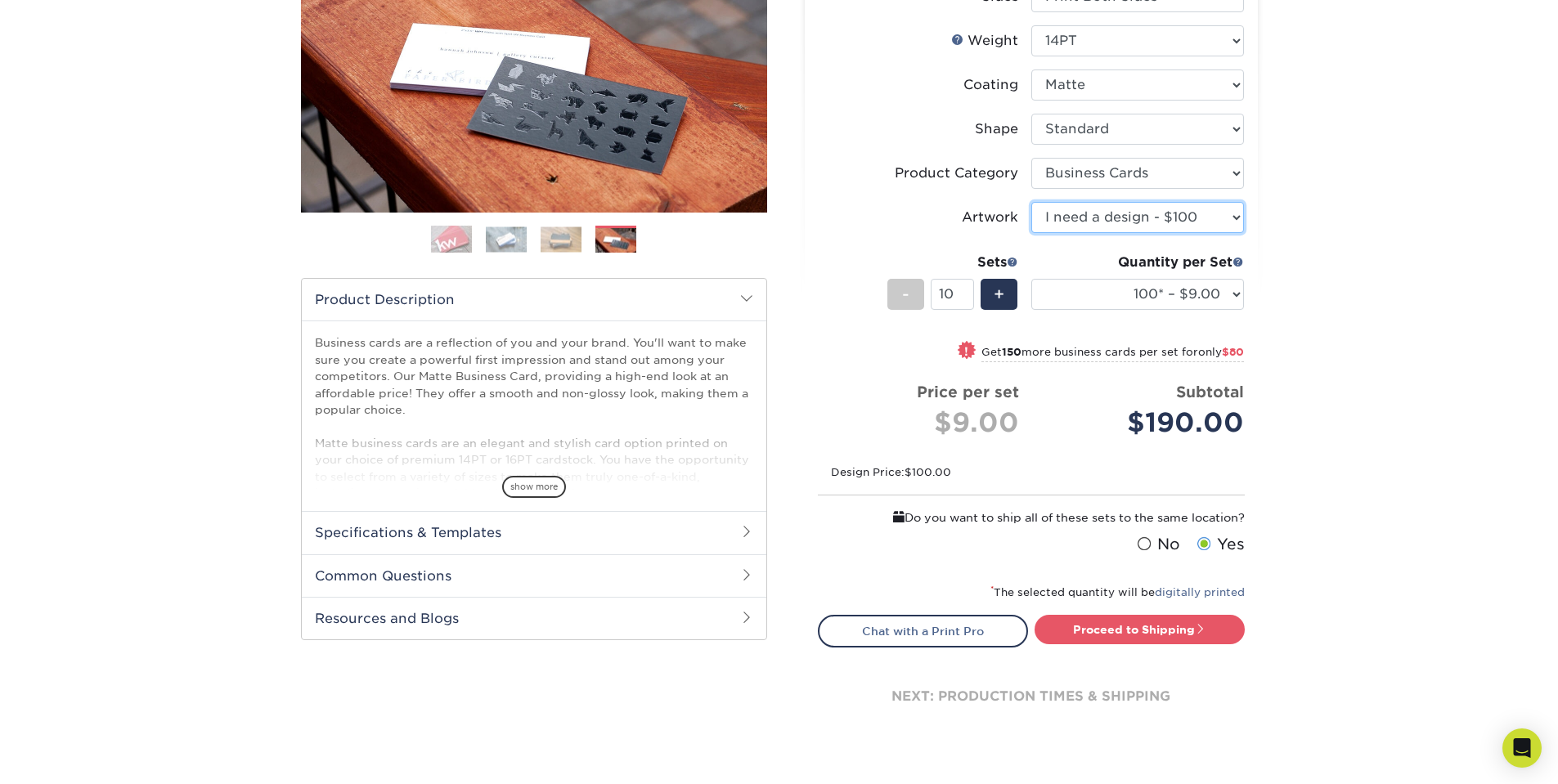
click at [1084, 221] on select "Please Select I will upload files I need a design - $100" at bounding box center [1137, 217] width 212 height 31
click at [1031, 202] on select "Please Select I will upload files I need a design - $100" at bounding box center [1137, 217] width 212 height 31
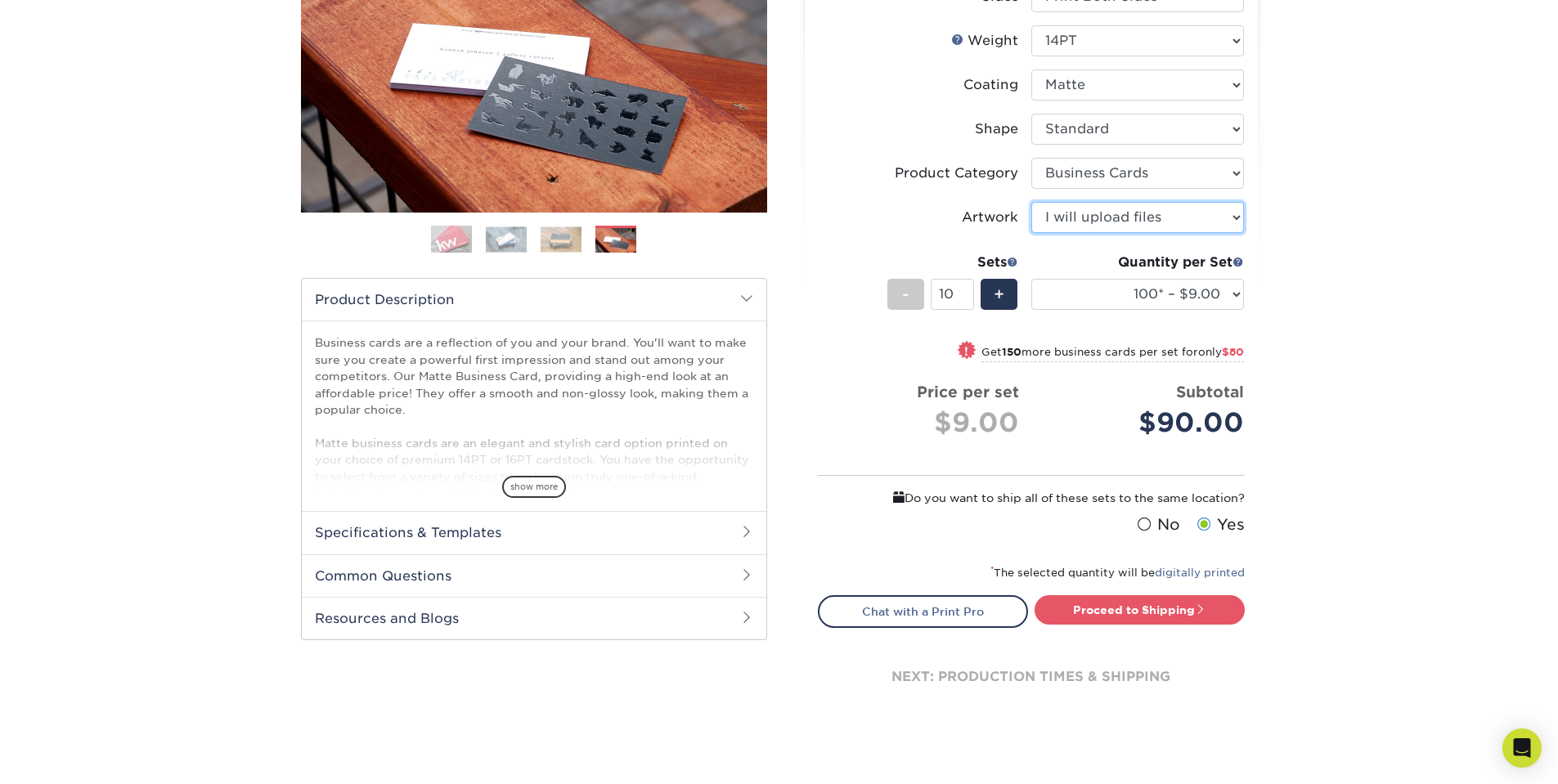
click at [1077, 223] on select "Please Select I will upload files I need a design - $100" at bounding box center [1137, 217] width 212 height 31
click at [1031, 202] on select "Please Select I will upload files I need a design - $100" at bounding box center [1137, 217] width 212 height 31
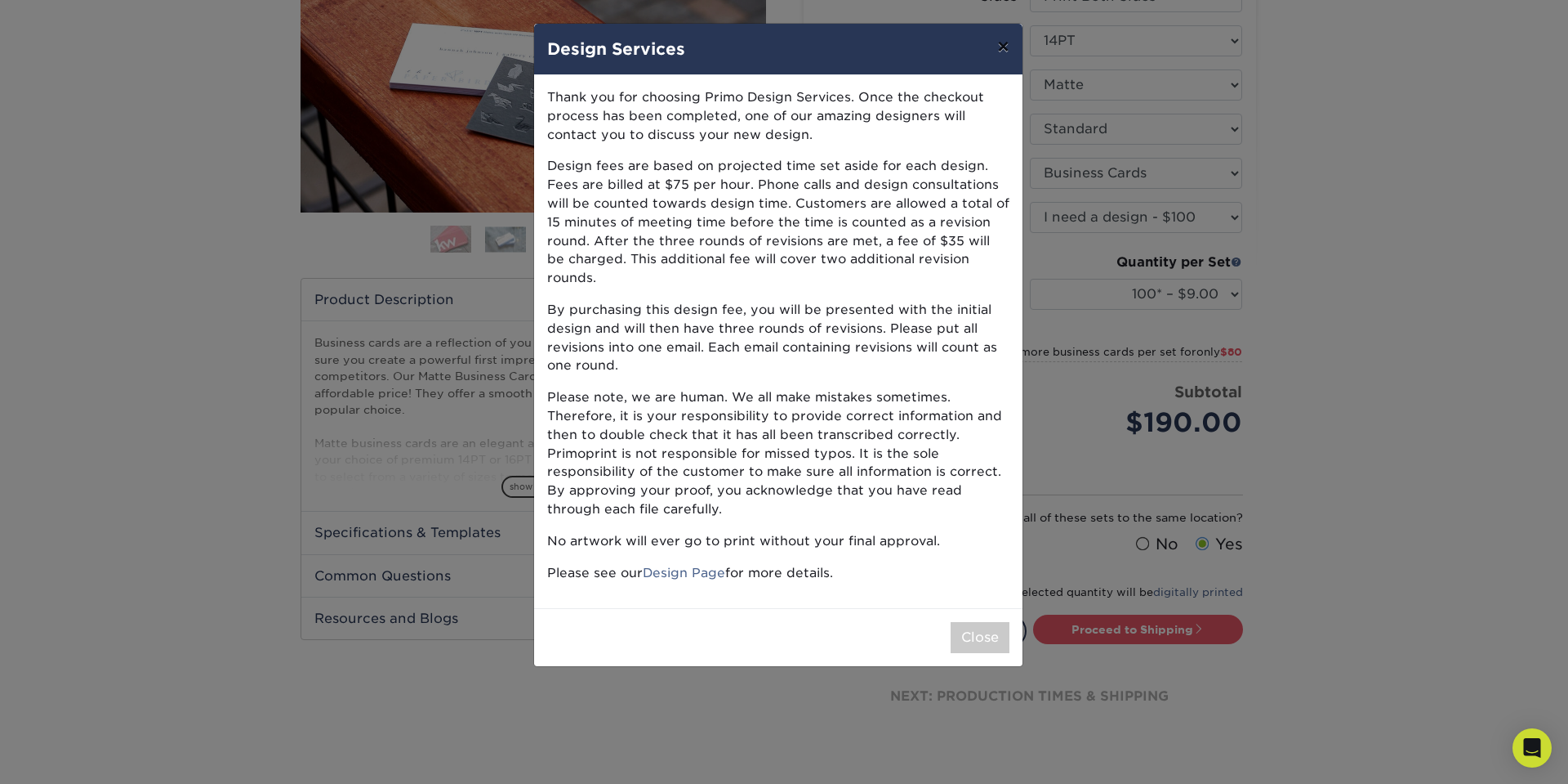
click at [1011, 57] on button "×" at bounding box center [1003, 46] width 38 height 46
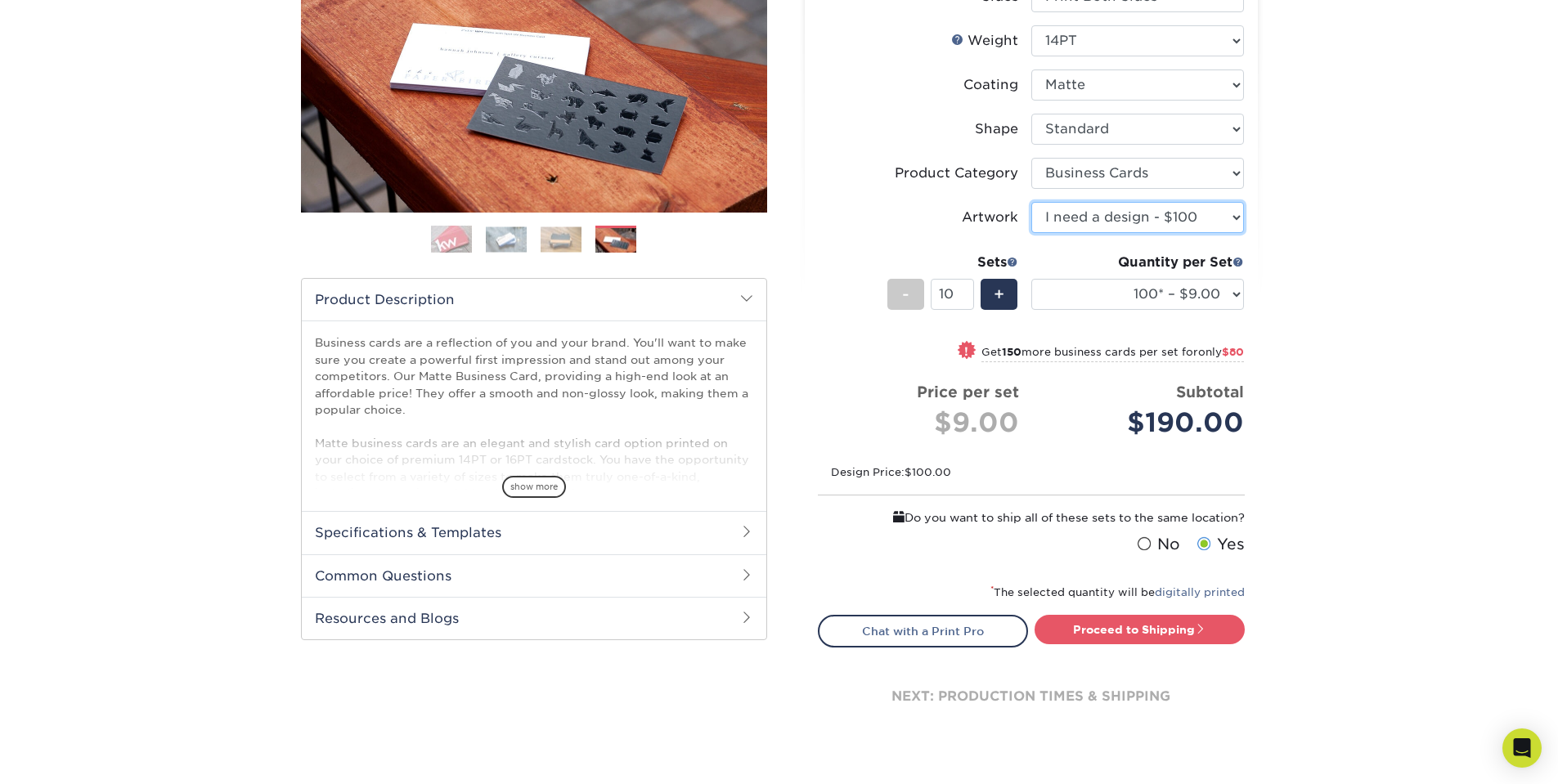
click at [1092, 219] on select "Please Select I will upload files I need a design - $100" at bounding box center [1137, 217] width 212 height 31
select select "upload"
click at [1031, 202] on select "Please Select I will upload files I need a design - $100" at bounding box center [1137, 217] width 212 height 31
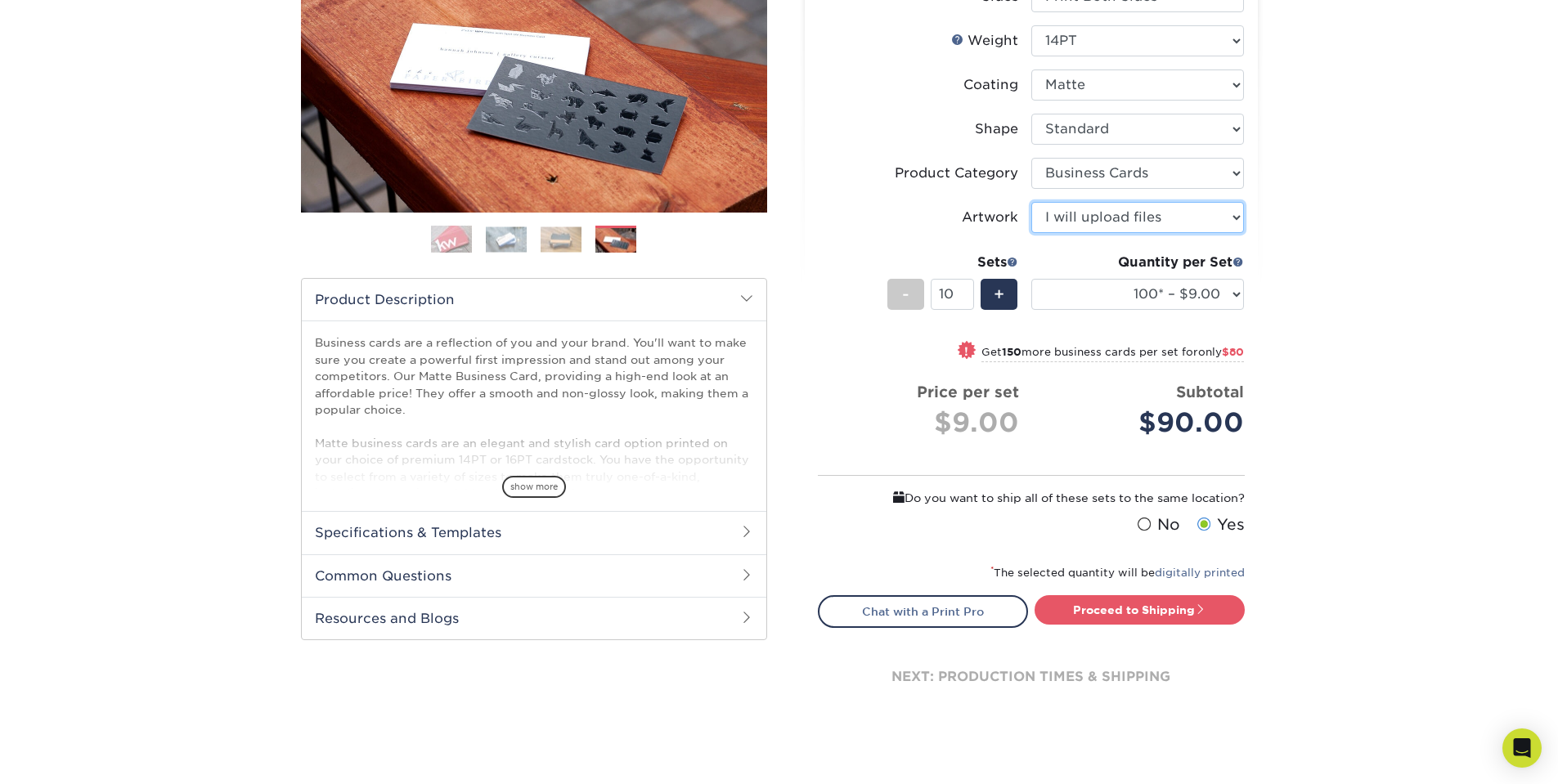
scroll to position [0, 0]
